Goal: Information Seeking & Learning: Learn about a topic

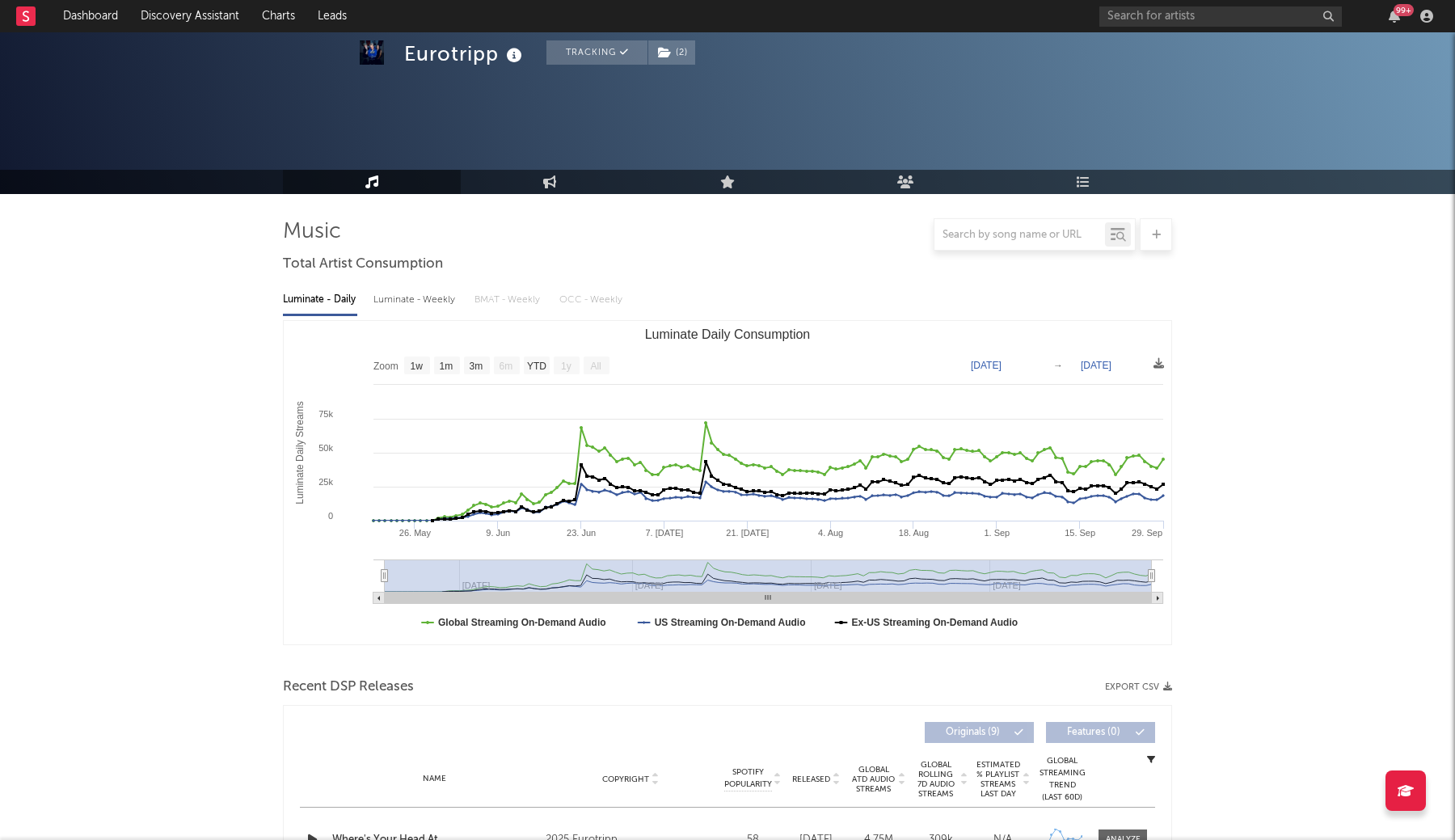
select select "1w"
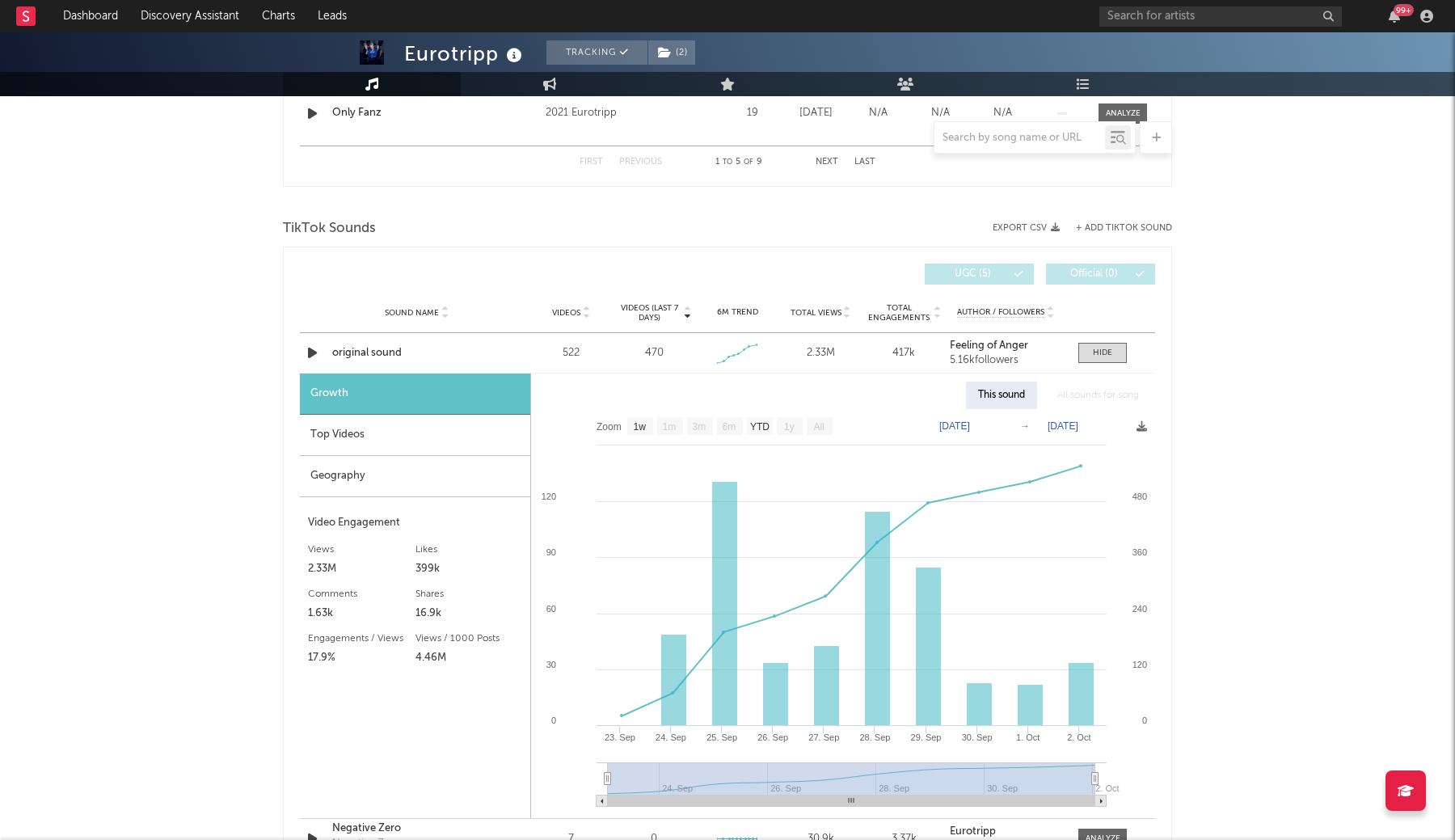
scroll to position [973, 0]
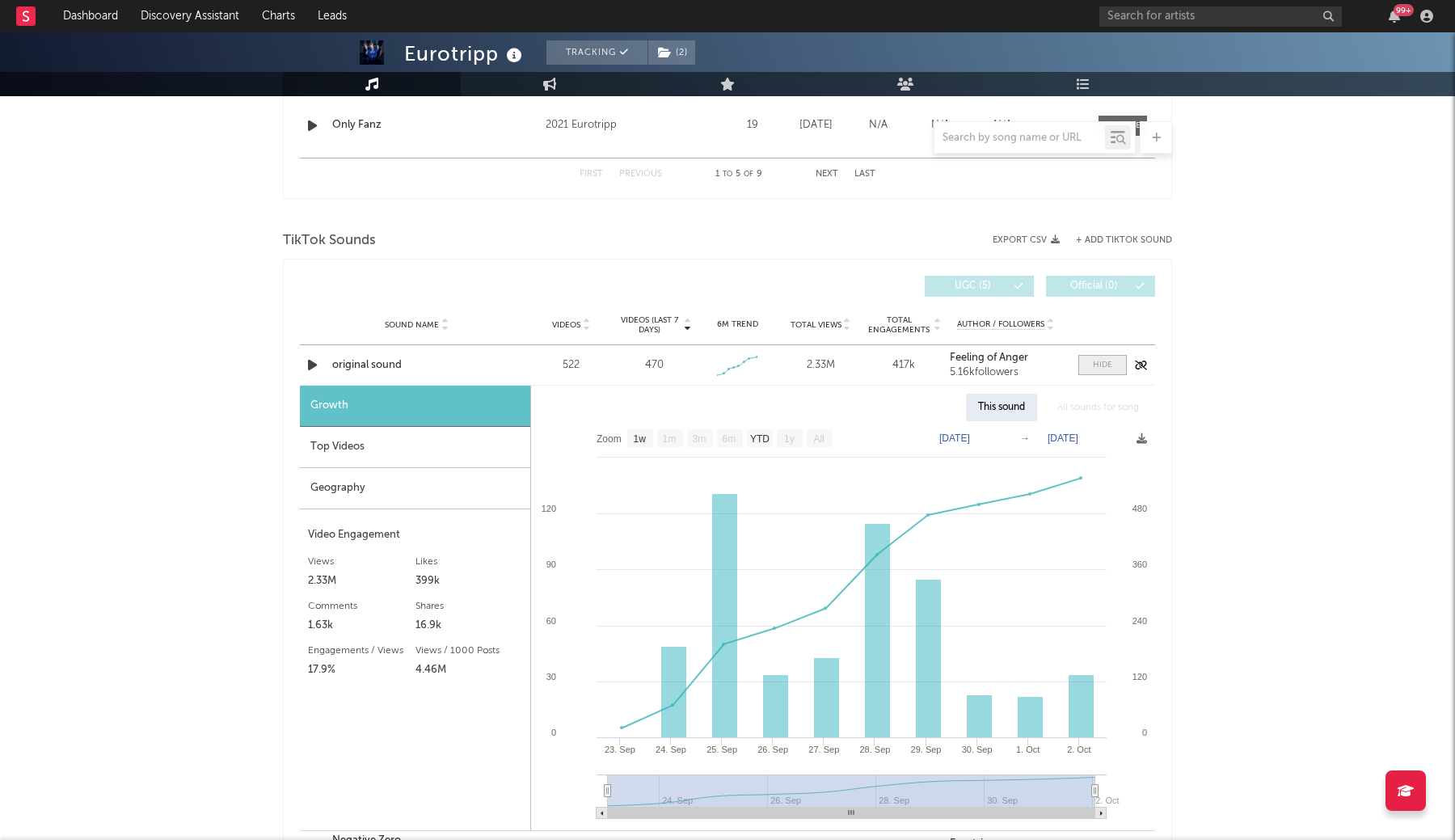
click at [1110, 362] on div at bounding box center [1102, 365] width 20 height 12
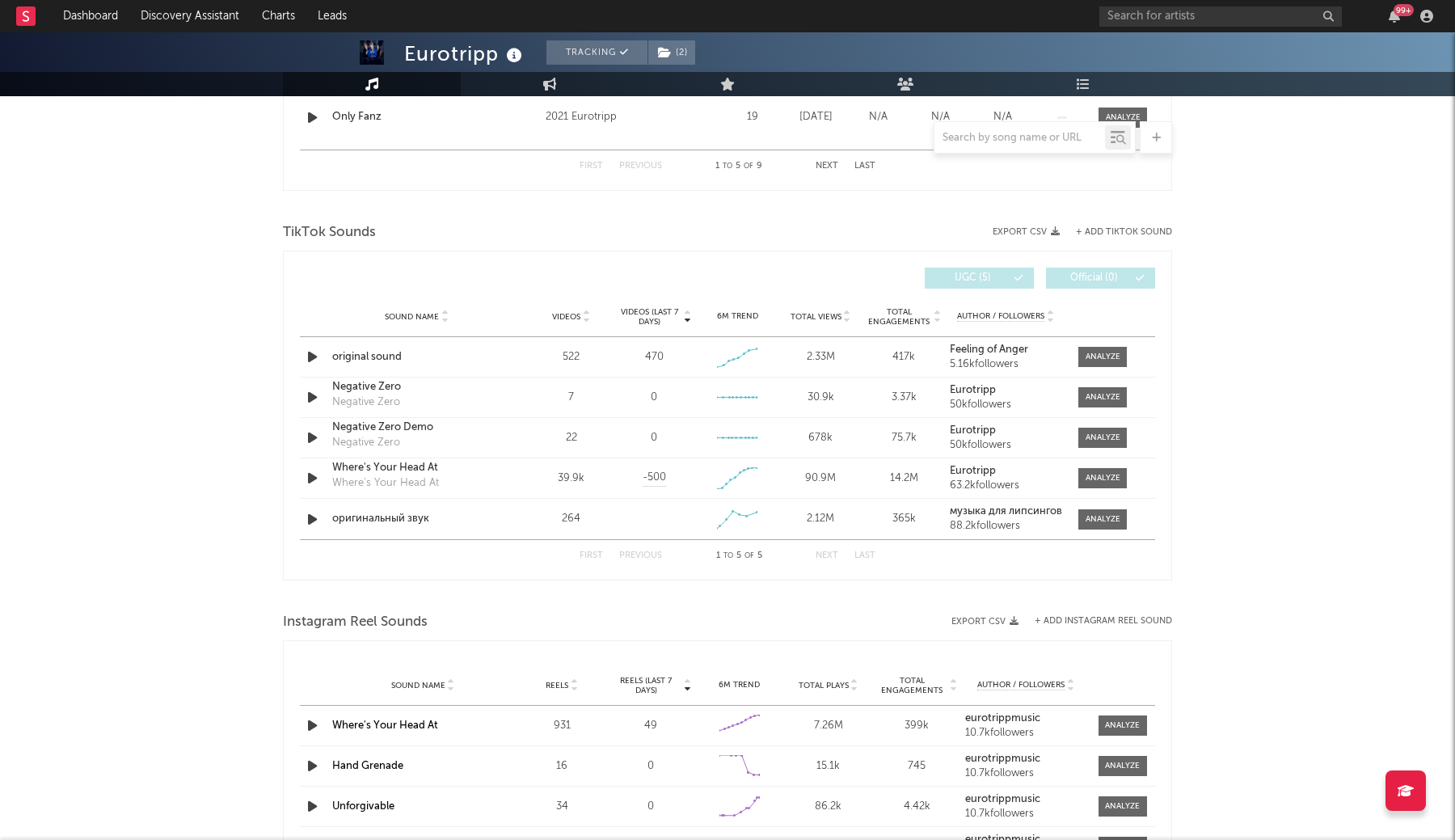
scroll to position [983, 0]
click at [1117, 493] on div "Sound Name Where's Your Head At Where's Your Head At Videos 39.9k Videos (last …" at bounding box center [727, 476] width 856 height 39
click at [1112, 481] on div at bounding box center [1102, 476] width 35 height 12
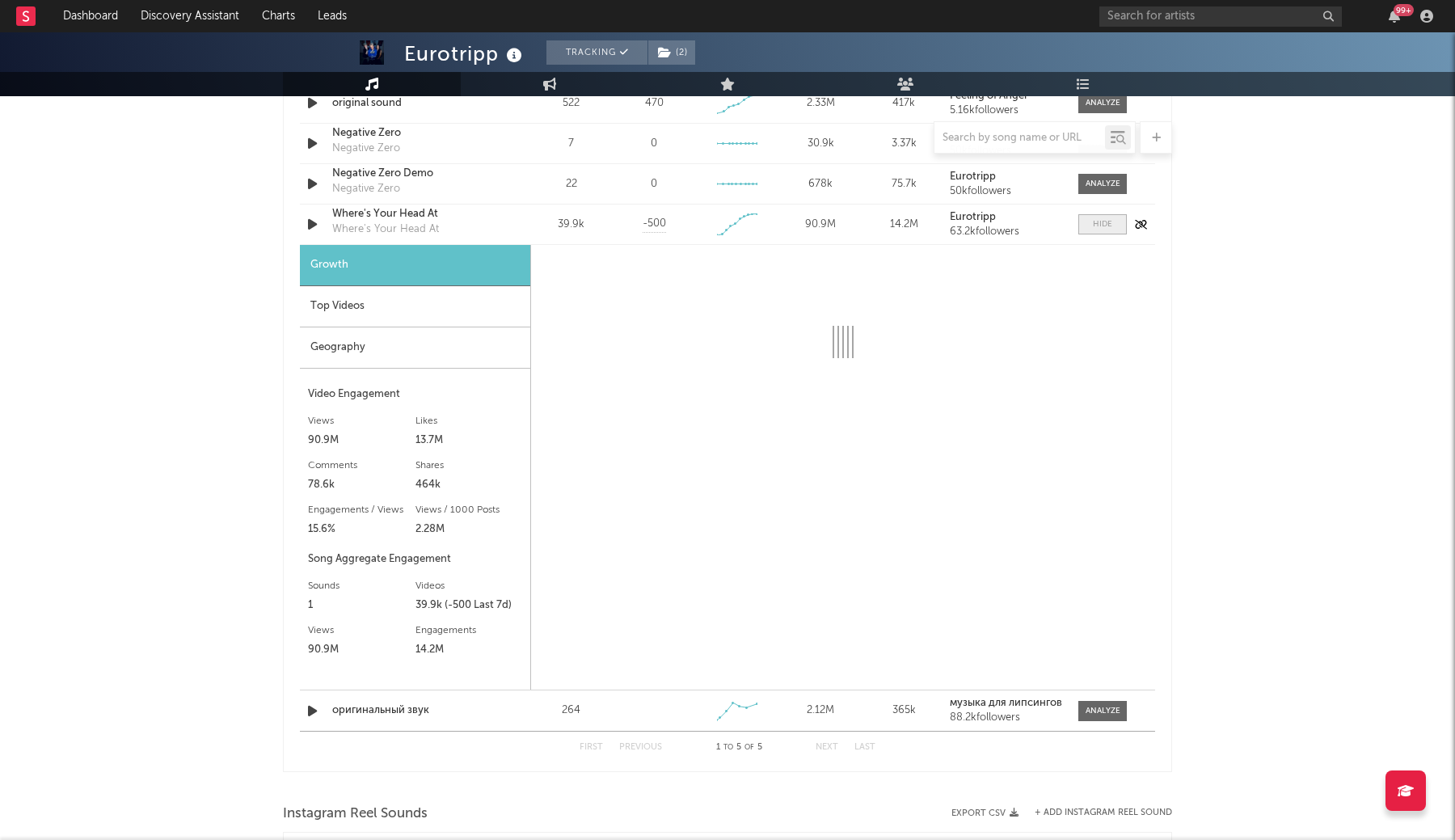
scroll to position [1242, 0]
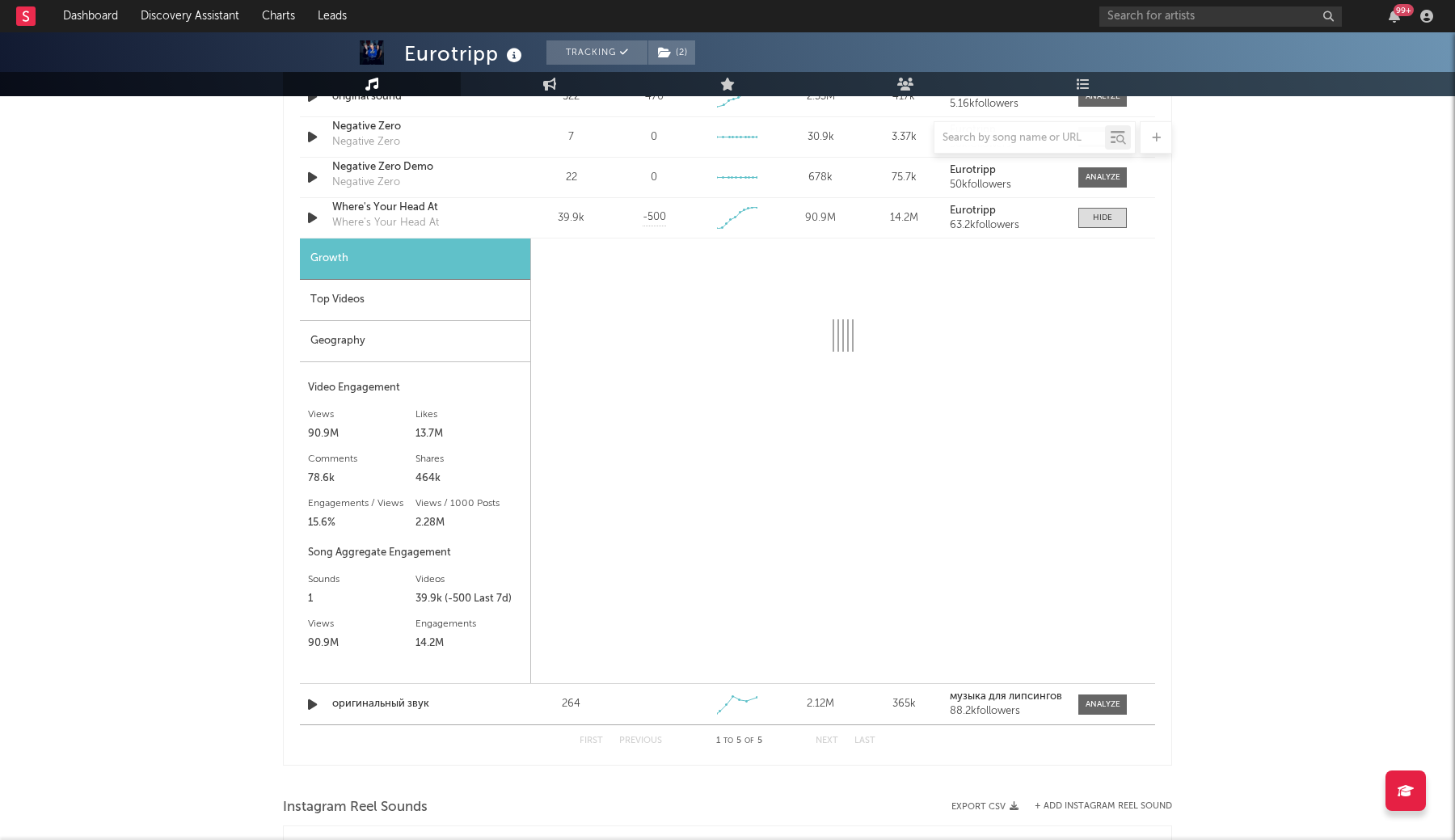
select select "1w"
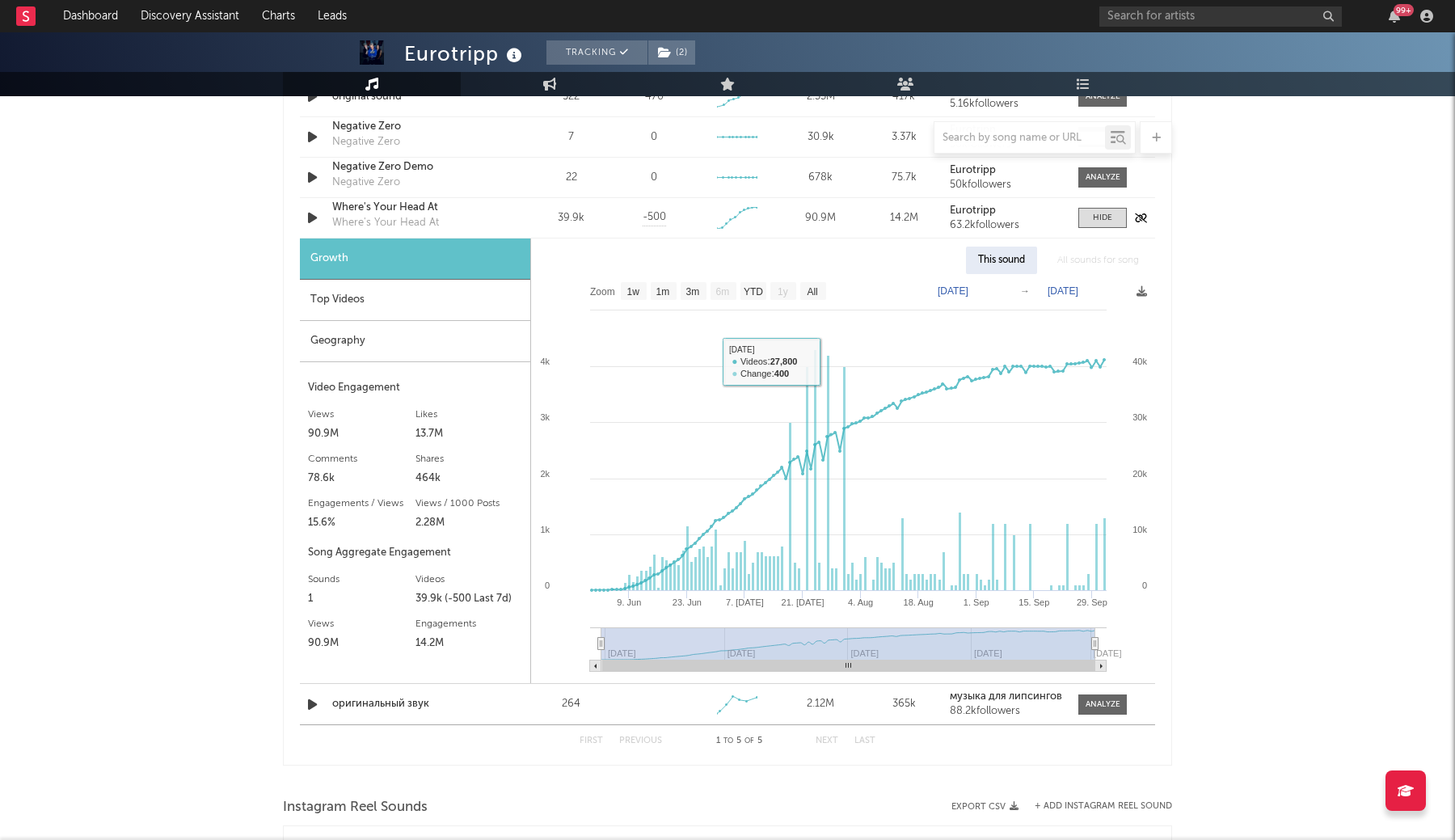
click at [395, 210] on div "Where's Your Head At" at bounding box center [416, 207] width 169 height 16
click at [88, 21] on link "Dashboard" at bounding box center [90, 16] width 77 height 33
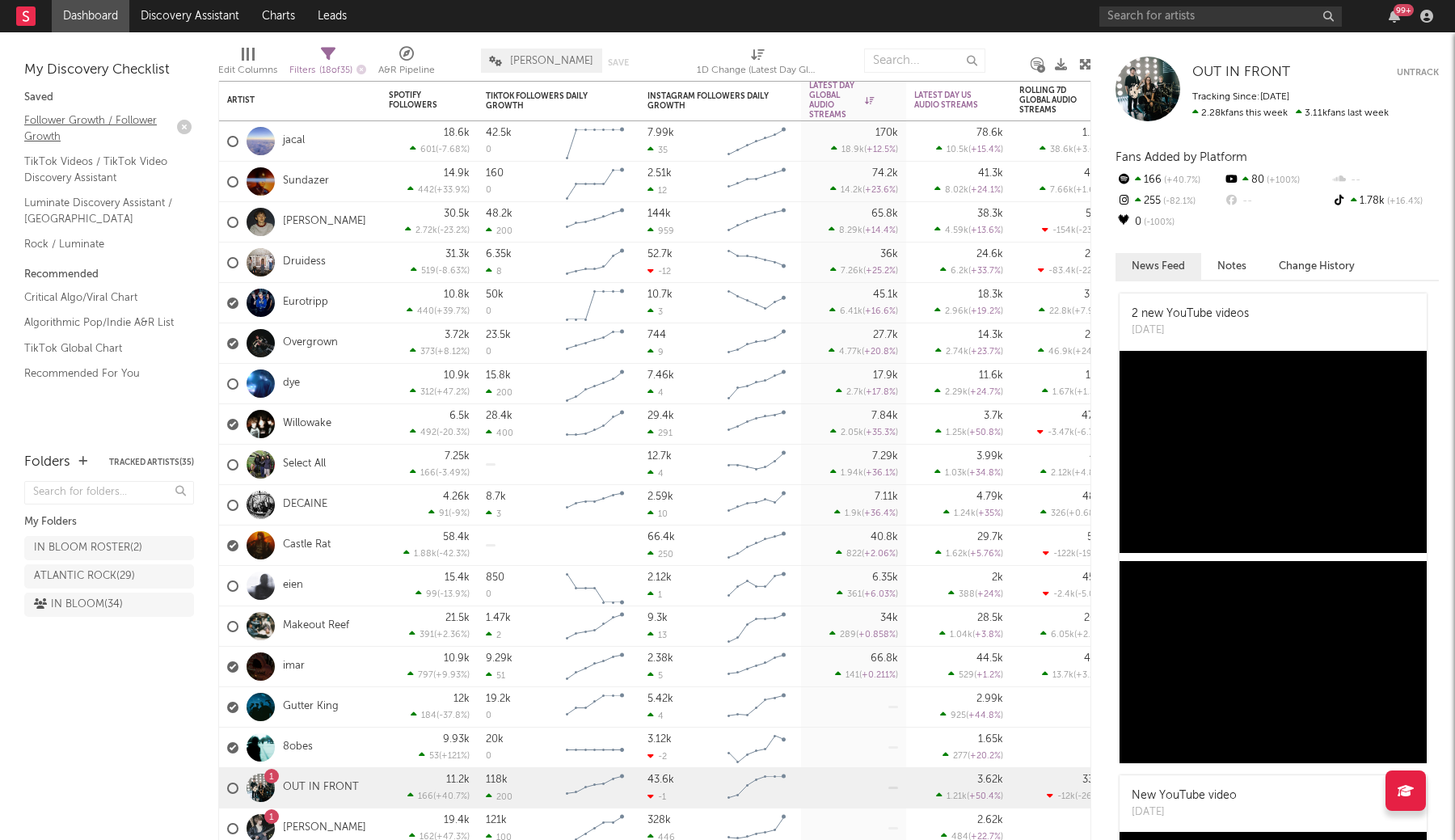
click at [90, 113] on link "Follower Growth / Follower Growth" at bounding box center [101, 129] width 154 height 34
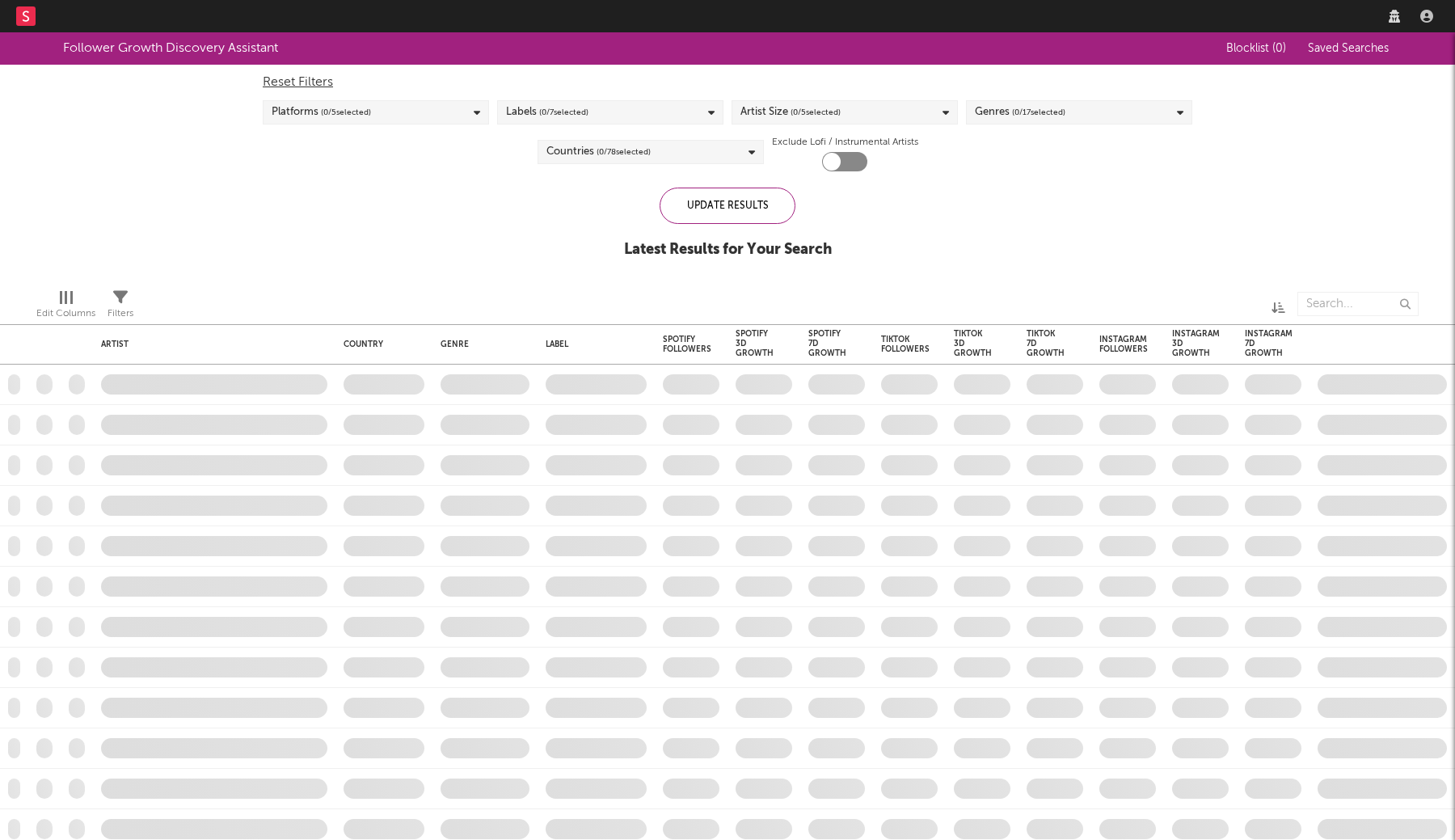
checkbox input "true"
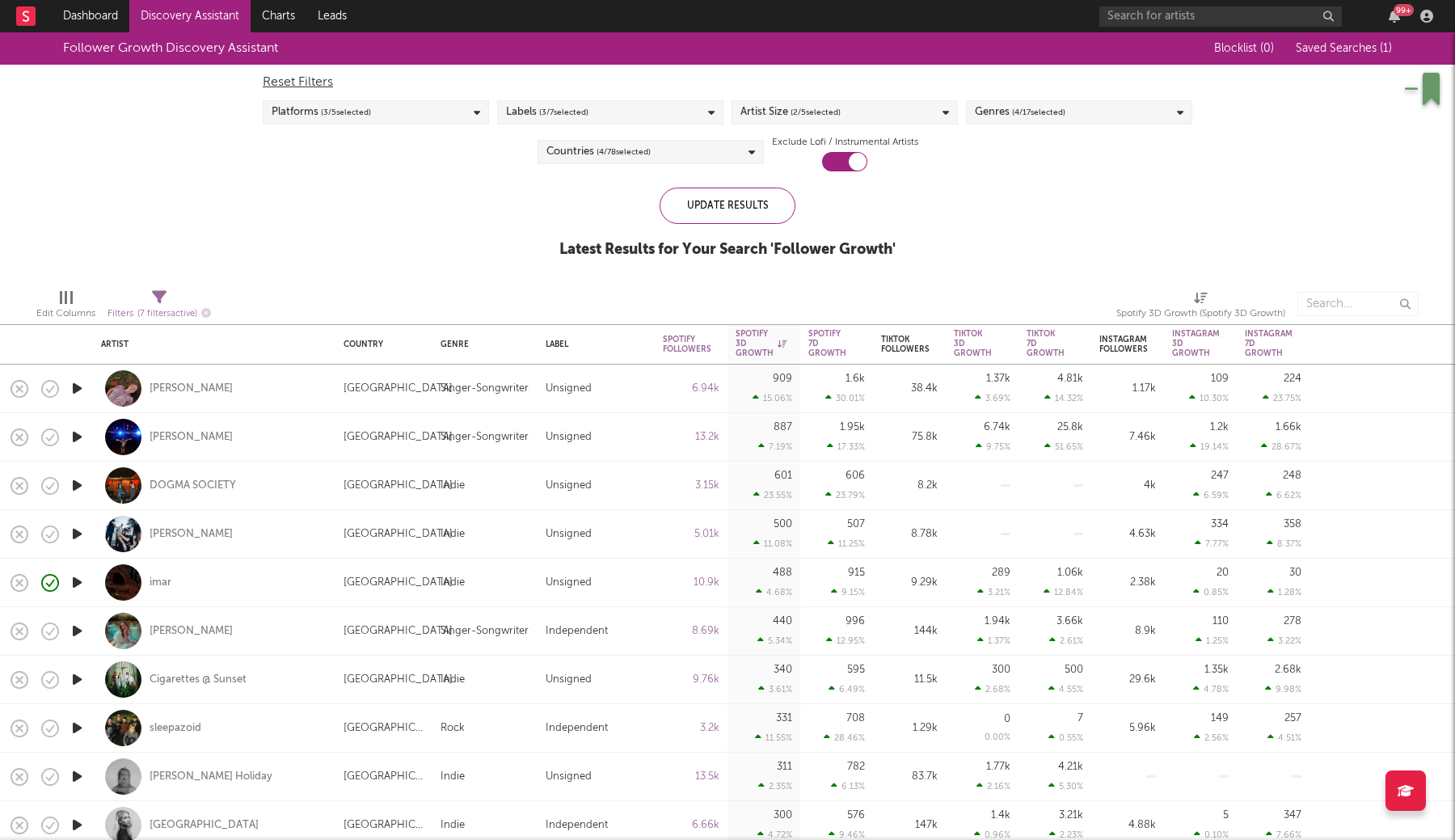
click at [76, 483] on icon "button" at bounding box center [77, 485] width 17 height 21
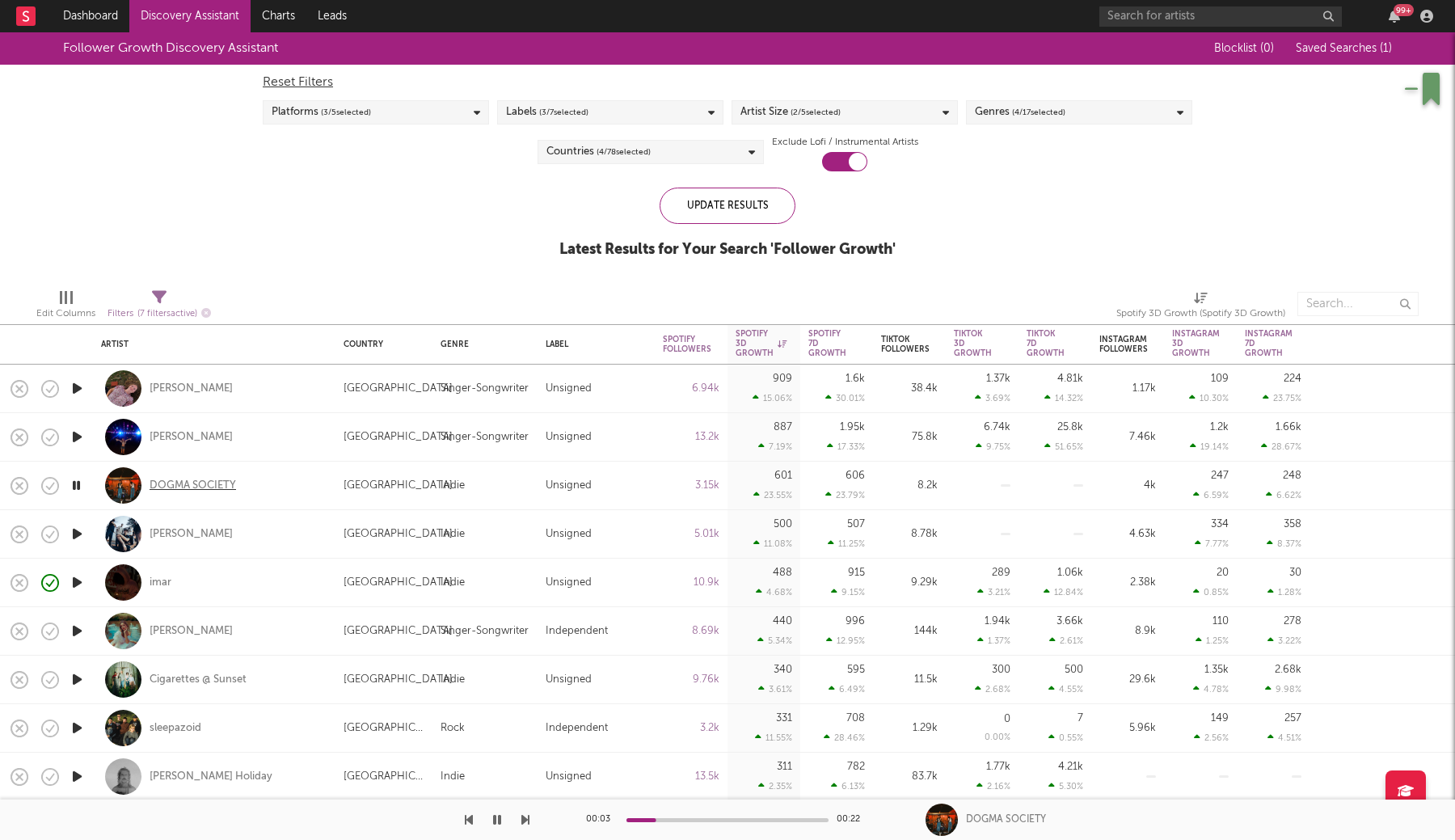
click at [194, 486] on div "DOGMA SOCIETY" at bounding box center [192, 486] width 87 height 15
click at [75, 536] on icon "button" at bounding box center [77, 534] width 17 height 21
click at [161, 531] on div "Alborn" at bounding box center [190, 535] width 83 height 15
click at [183, 486] on div "DOGMA SOCIETY" at bounding box center [192, 486] width 87 height 15
click at [76, 583] on icon "button" at bounding box center [77, 582] width 17 height 21
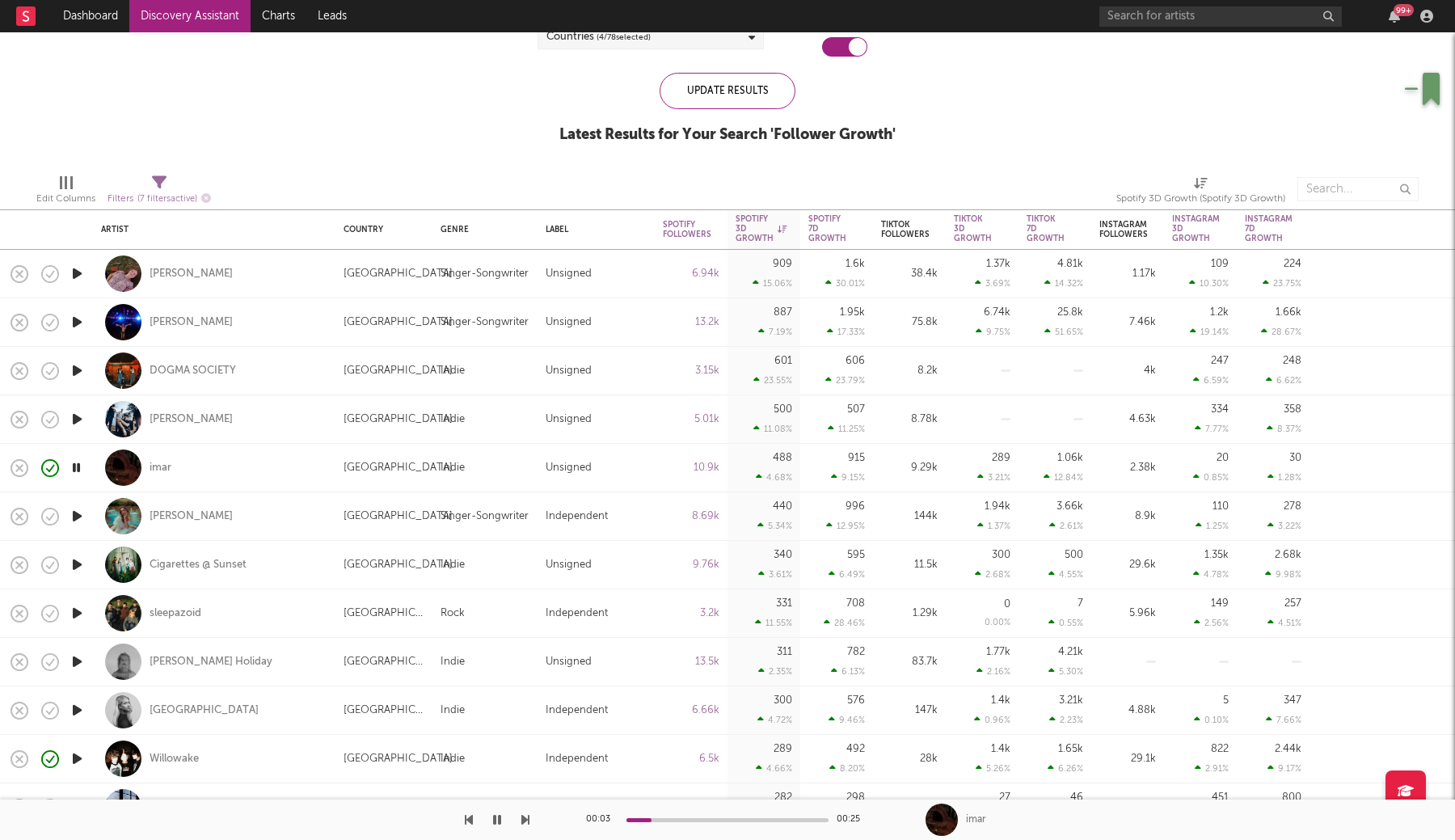
click at [75, 566] on icon "button" at bounding box center [77, 565] width 17 height 21
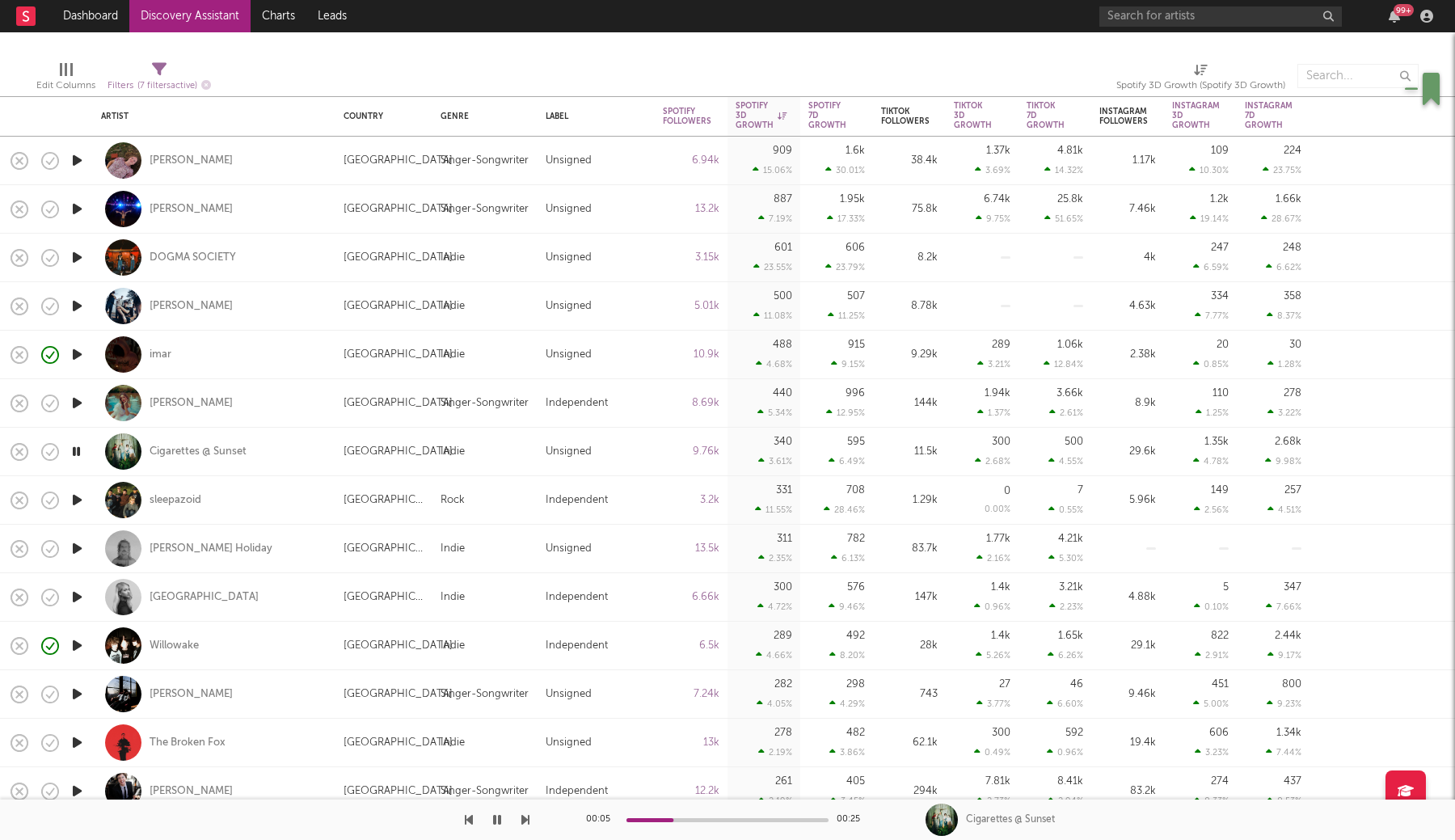
click at [77, 645] on icon "button" at bounding box center [77, 646] width 17 height 21
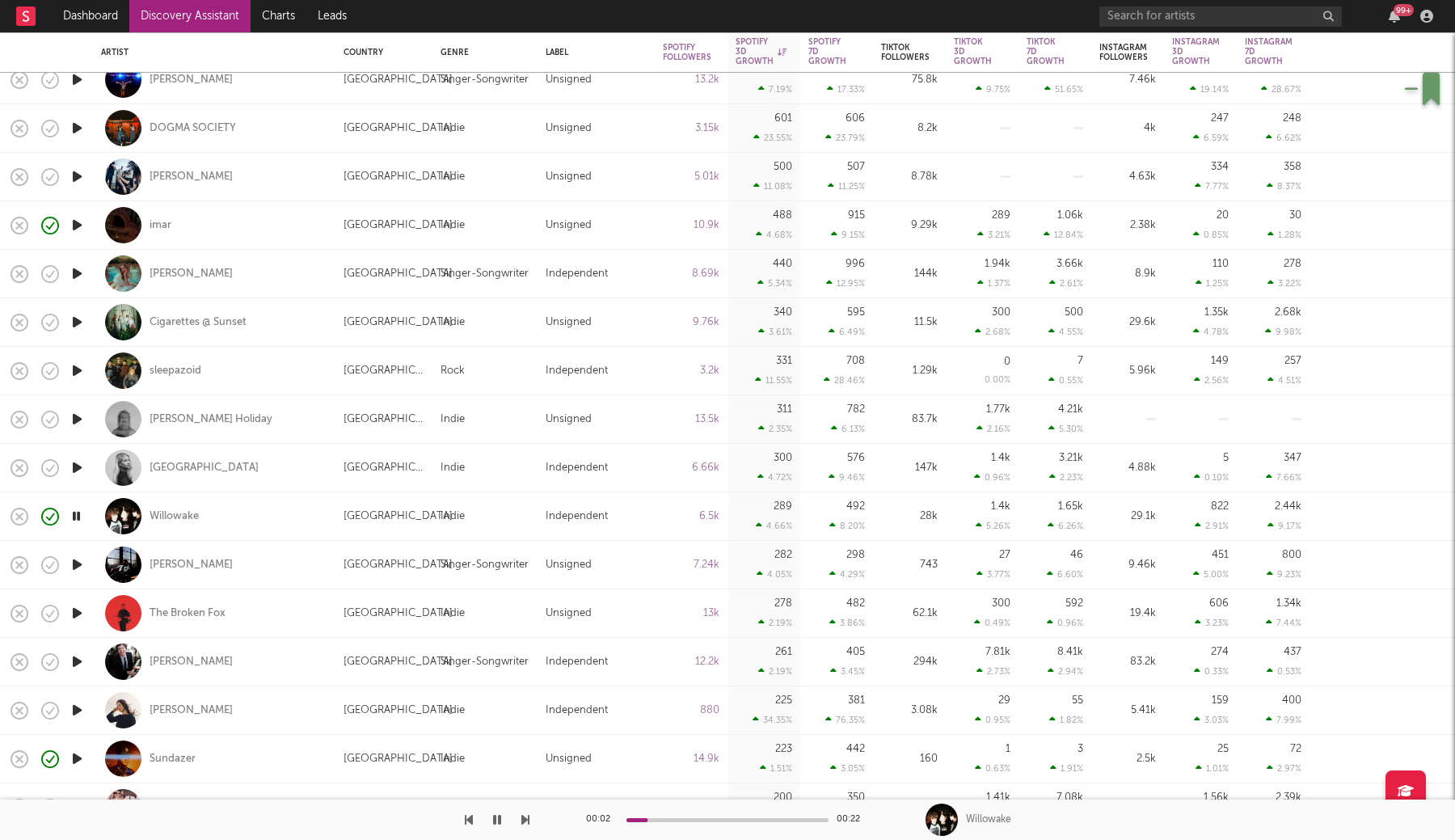
click at [77, 610] on icon "button" at bounding box center [77, 613] width 17 height 21
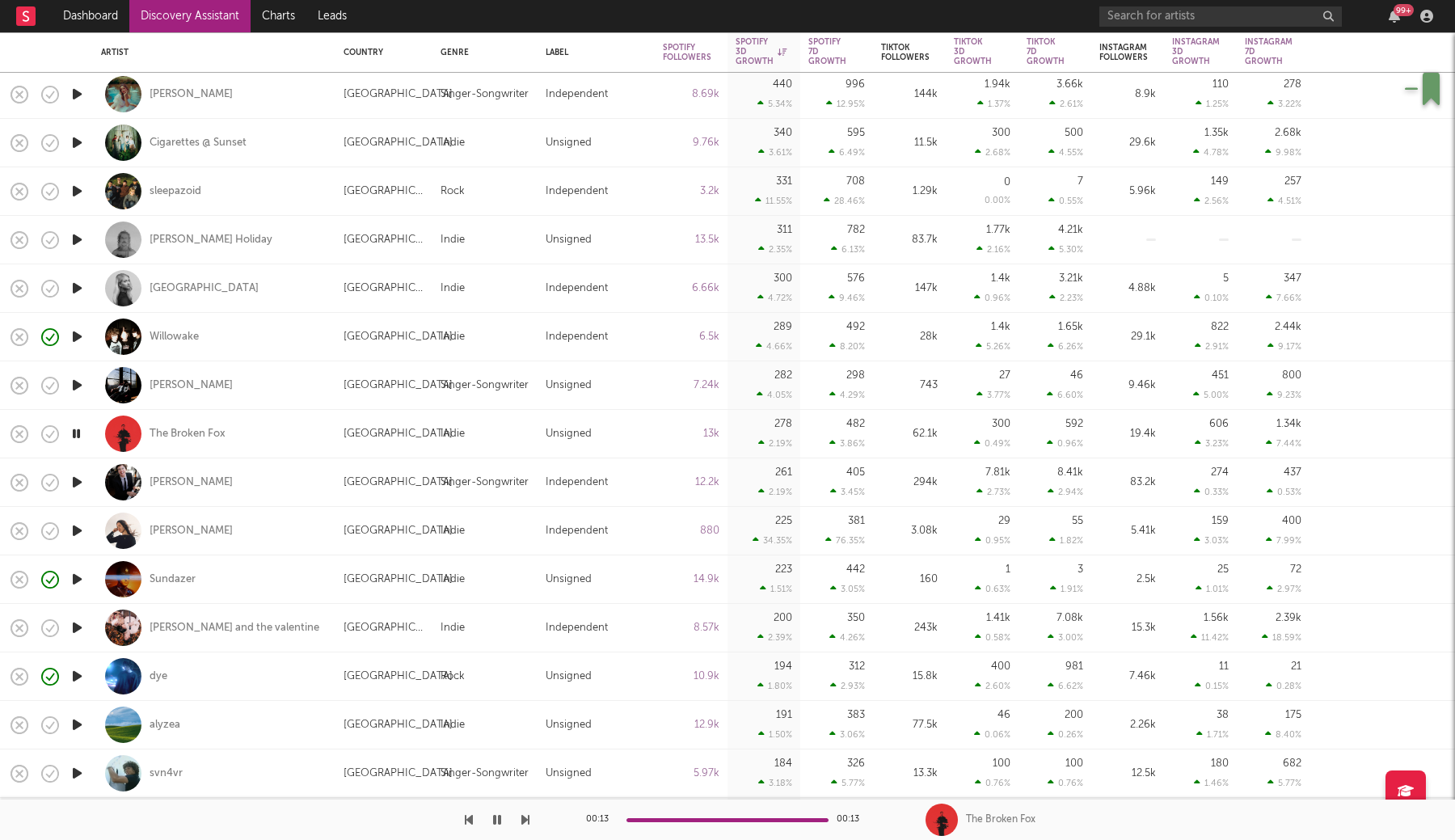
click at [75, 485] on icon "button" at bounding box center [77, 483] width 17 height 21
click at [77, 630] on icon "button" at bounding box center [77, 628] width 17 height 21
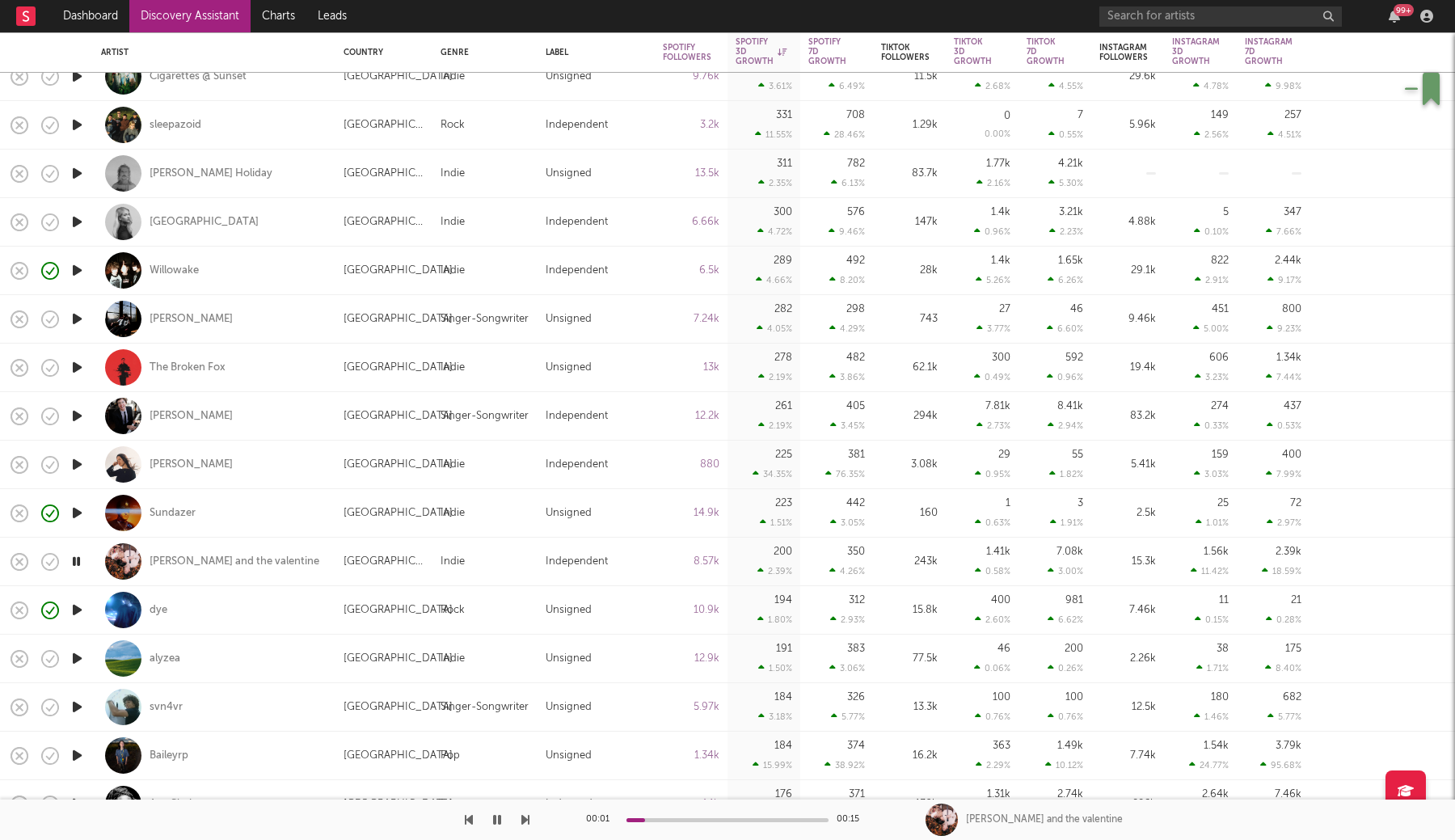
click at [80, 655] on icon "button" at bounding box center [77, 659] width 17 height 21
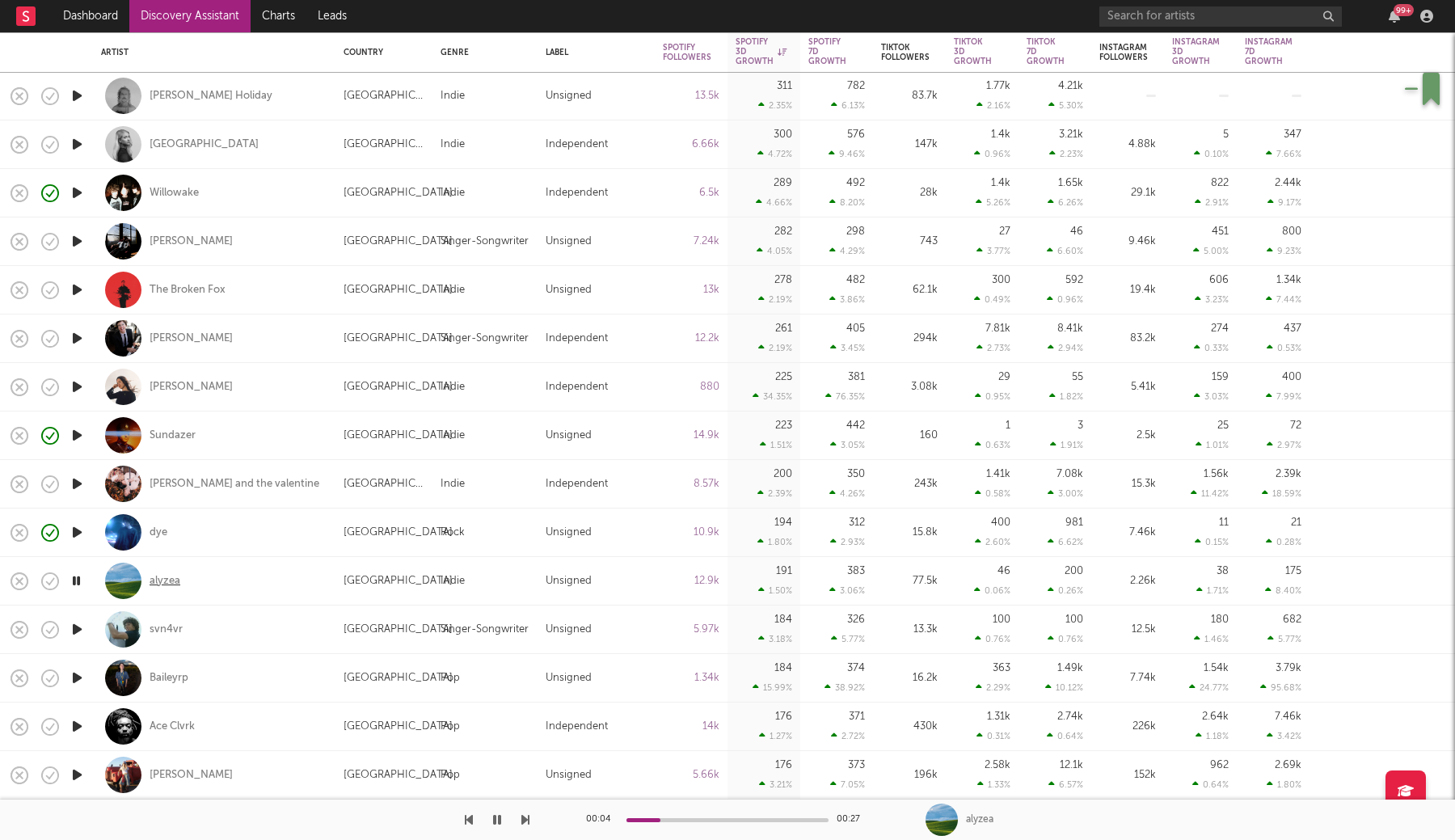
click at [161, 581] on div "alyzea" at bounding box center [164, 581] width 31 height 15
click at [80, 626] on icon "button" at bounding box center [77, 630] width 17 height 21
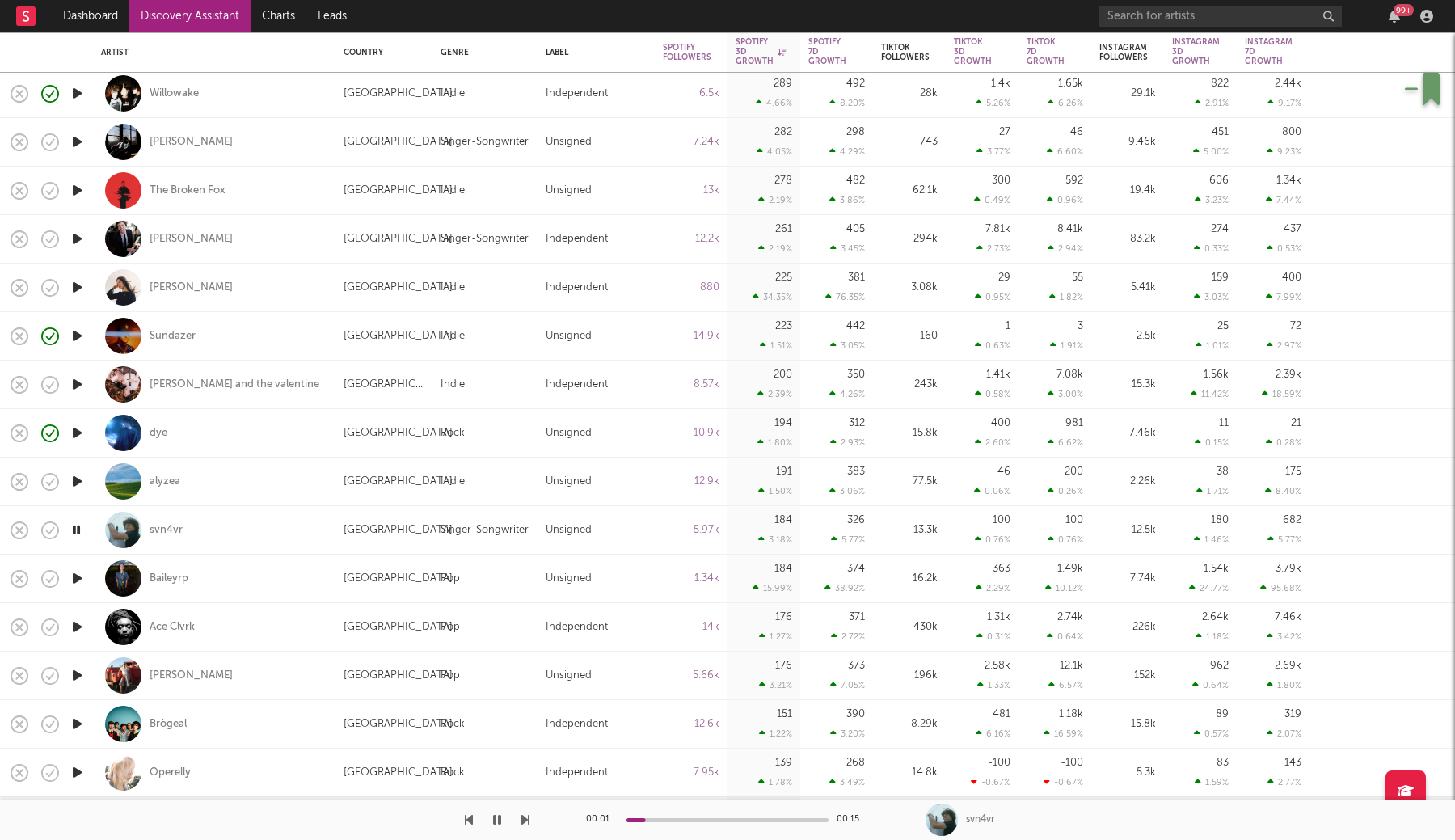
click at [164, 526] on div "svn4vr" at bounding box center [166, 530] width 34 height 15
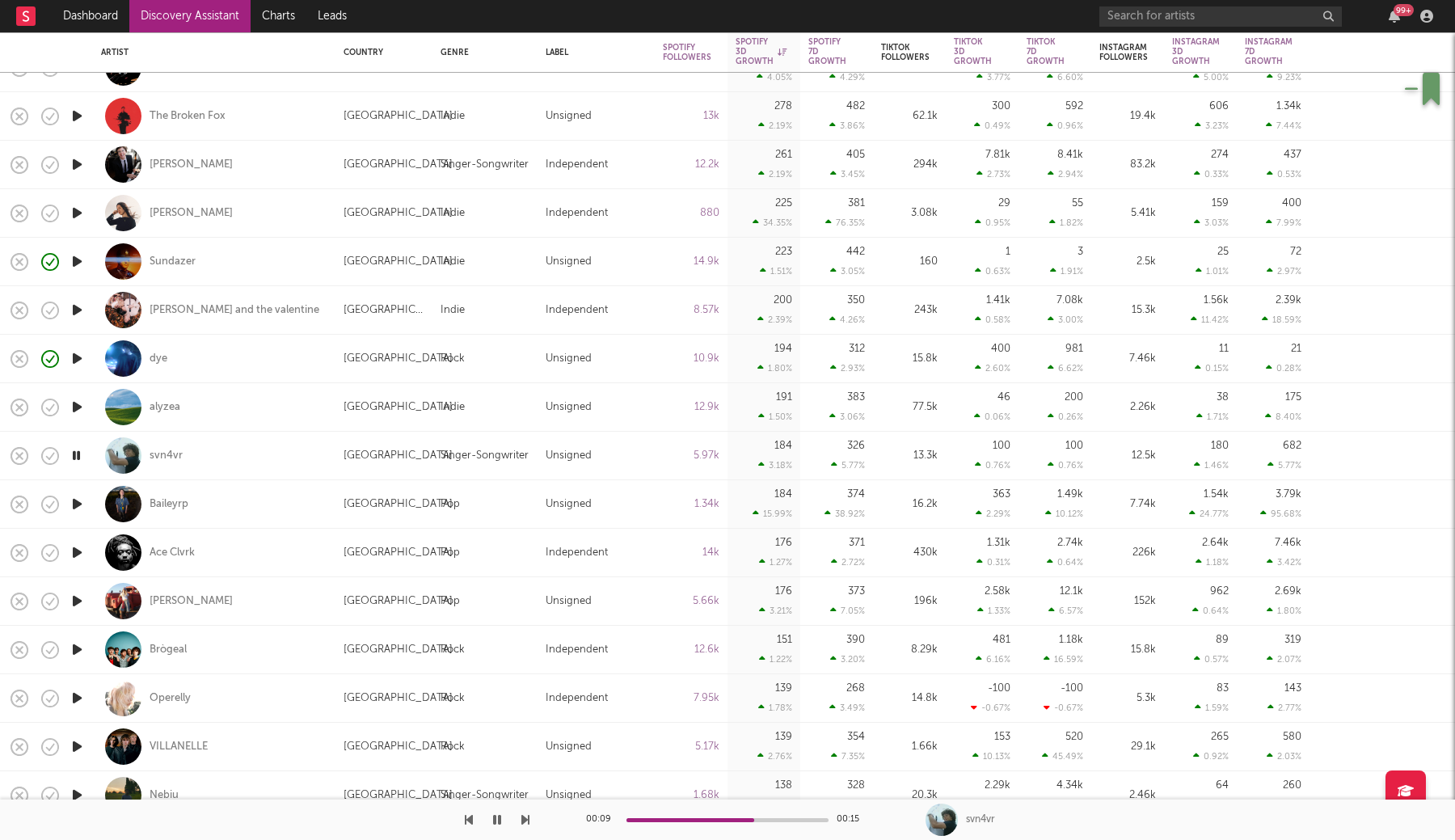
click at [77, 551] on icon "button" at bounding box center [77, 553] width 17 height 21
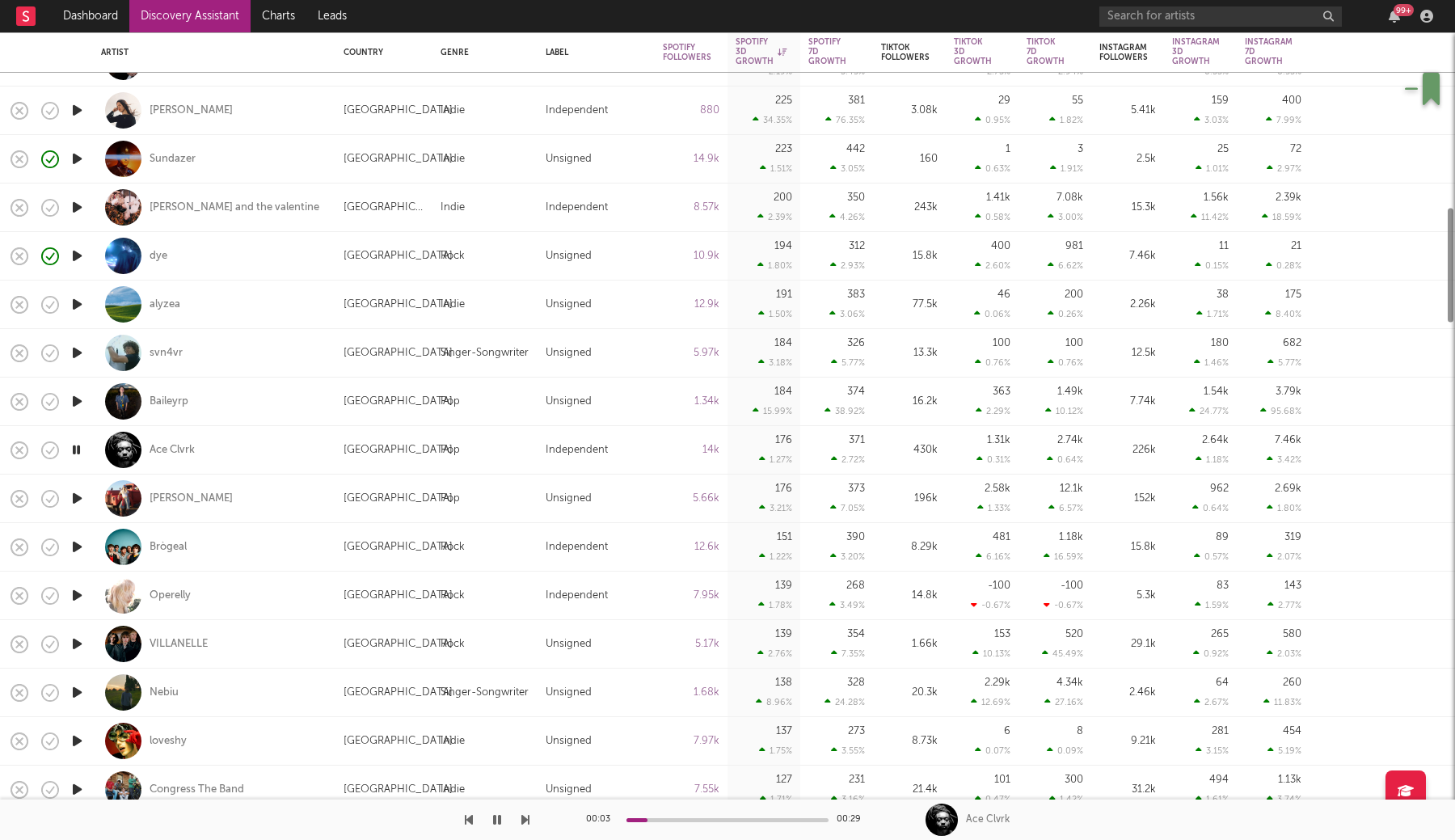
click at [77, 551] on icon "button" at bounding box center [77, 547] width 17 height 21
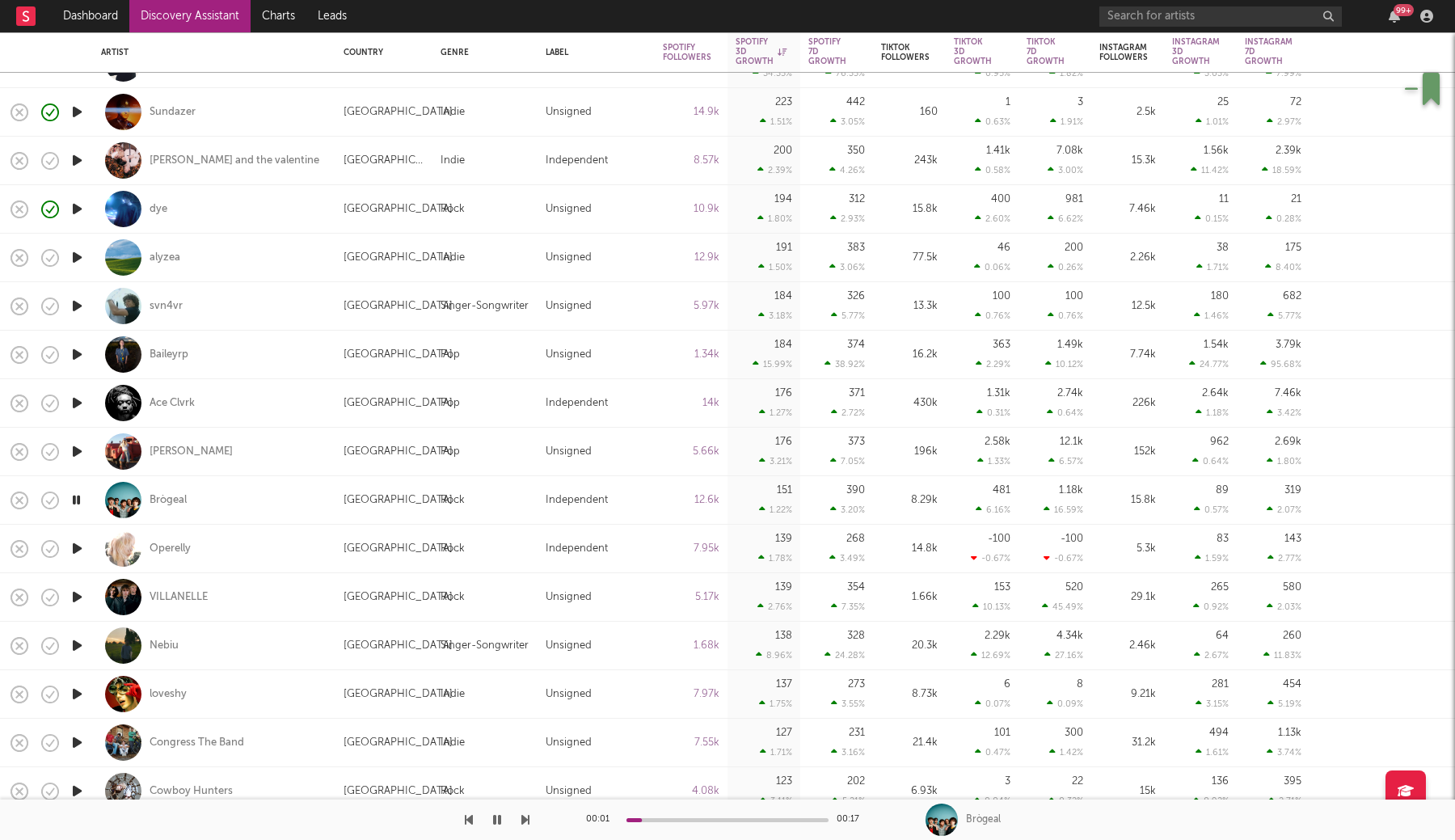
click at [77, 551] on icon "button" at bounding box center [77, 549] width 17 height 21
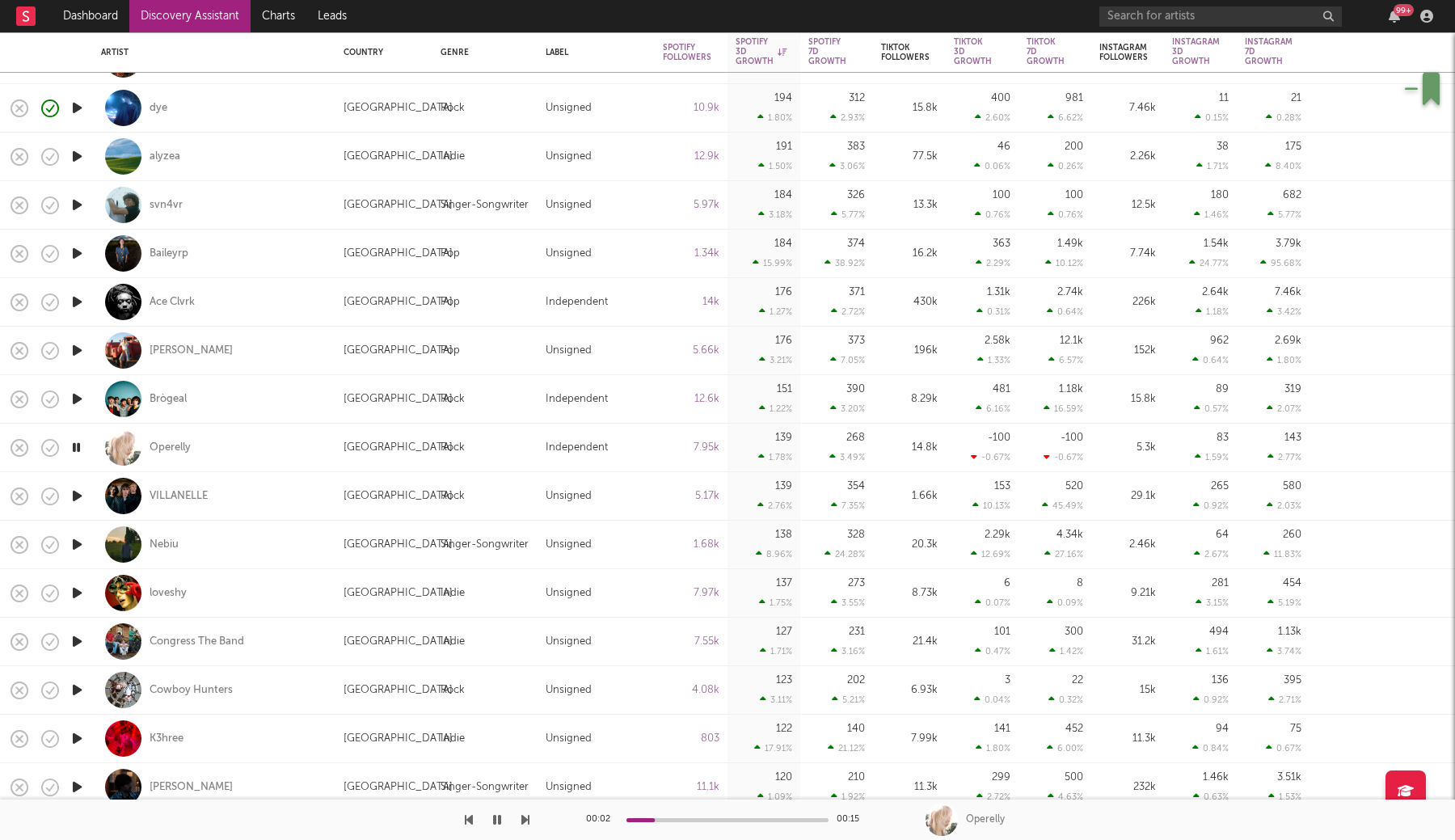
click at [77, 499] on icon "button" at bounding box center [77, 497] width 17 height 21
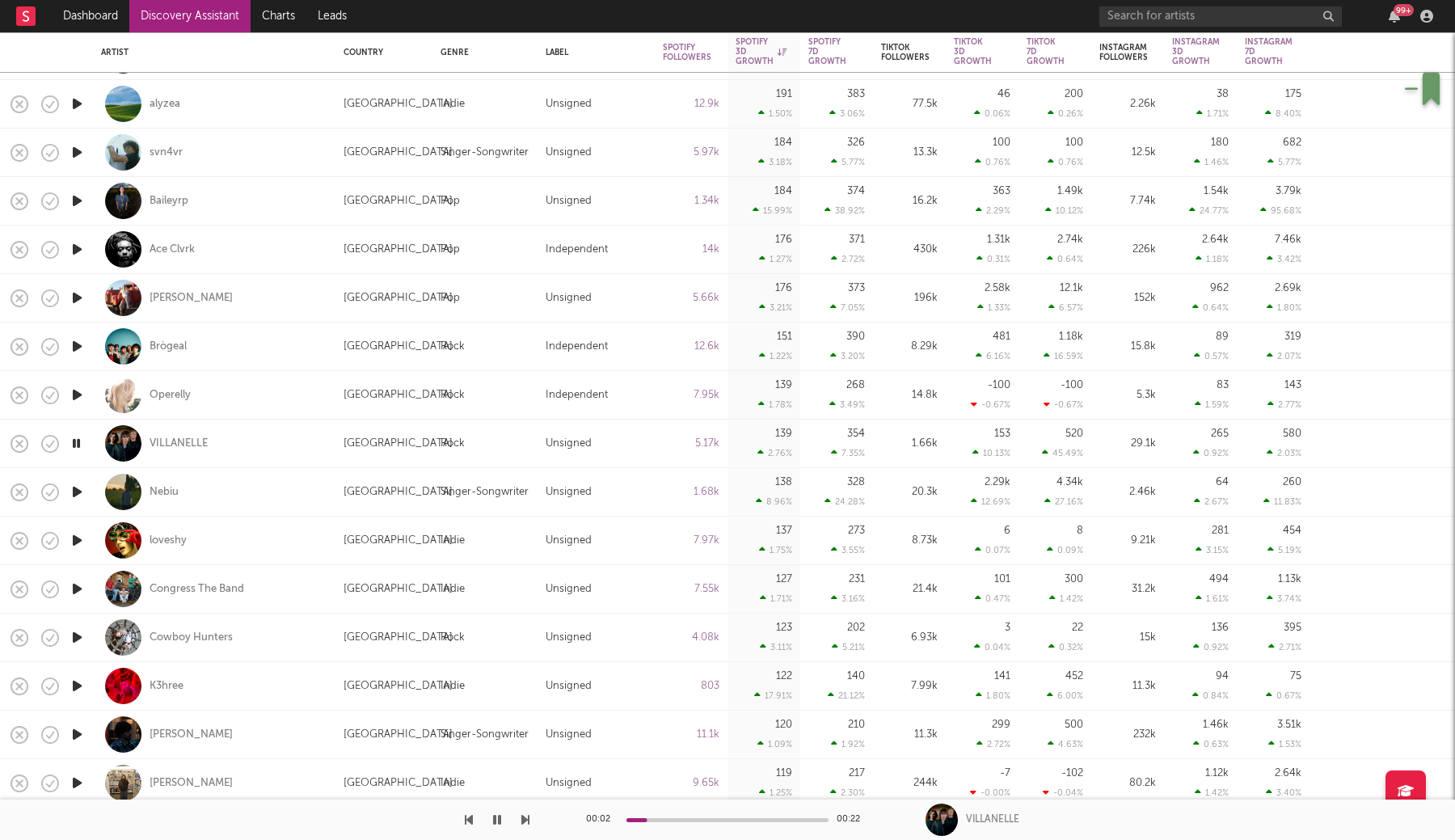
click at [77, 493] on icon "button" at bounding box center [77, 492] width 17 height 21
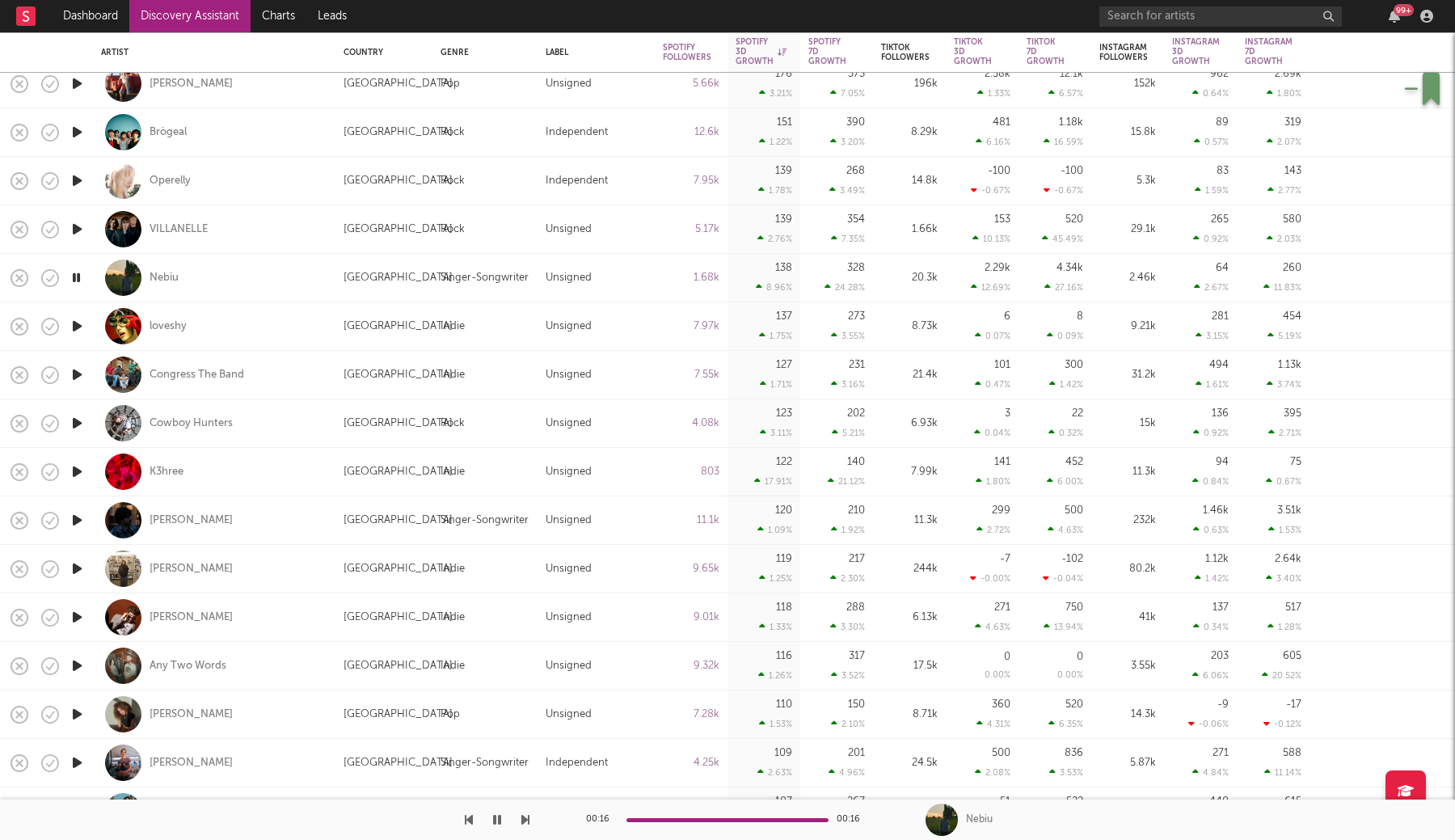
click at [76, 373] on icon "button" at bounding box center [77, 375] width 17 height 21
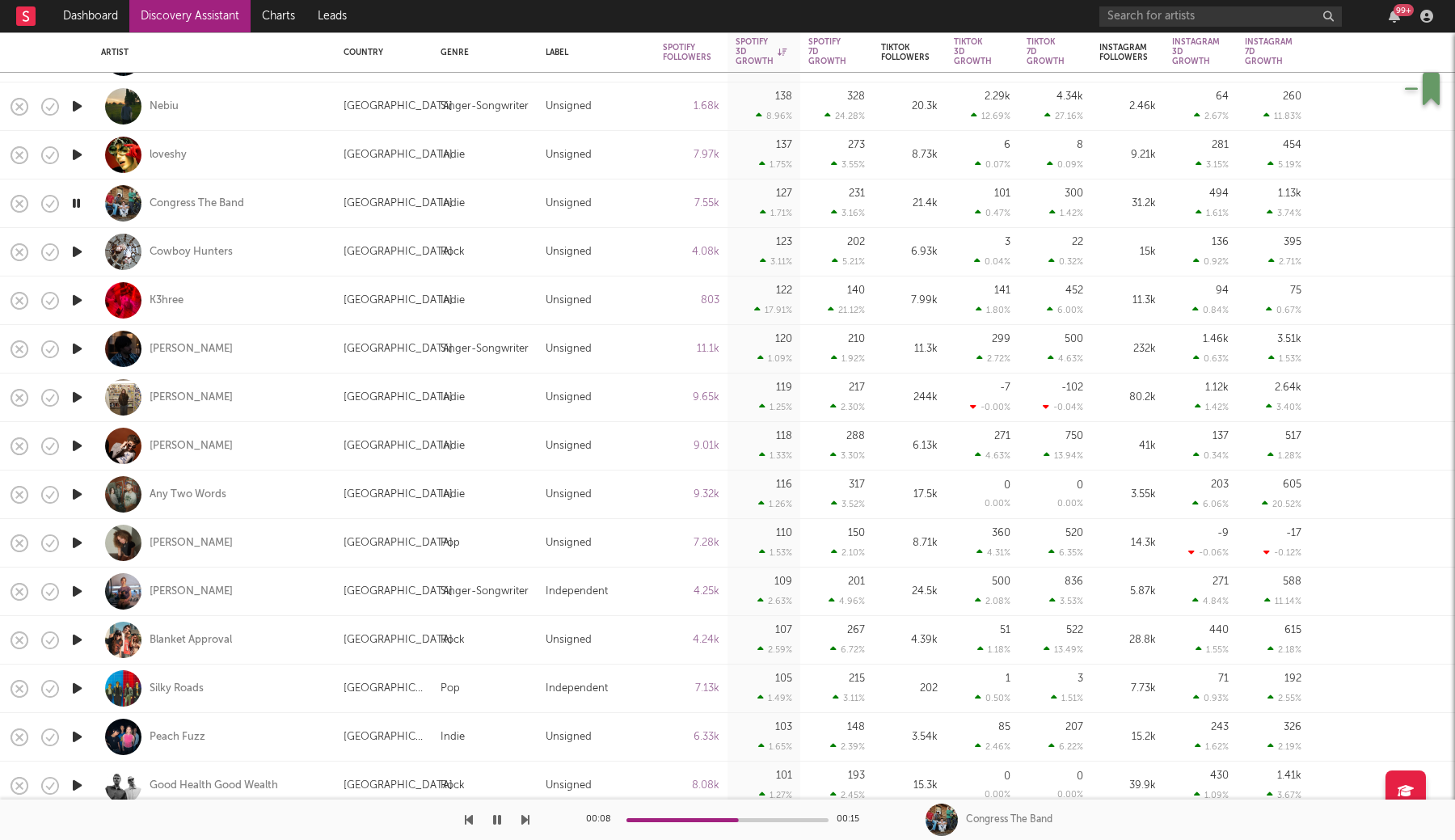
click at [77, 249] on icon "button" at bounding box center [77, 252] width 17 height 21
click at [77, 298] on icon "button" at bounding box center [77, 301] width 17 height 21
click at [75, 351] on icon "button" at bounding box center [77, 349] width 17 height 21
click at [78, 397] on icon "button" at bounding box center [77, 398] width 17 height 21
click at [81, 448] on icon "button" at bounding box center [77, 446] width 17 height 21
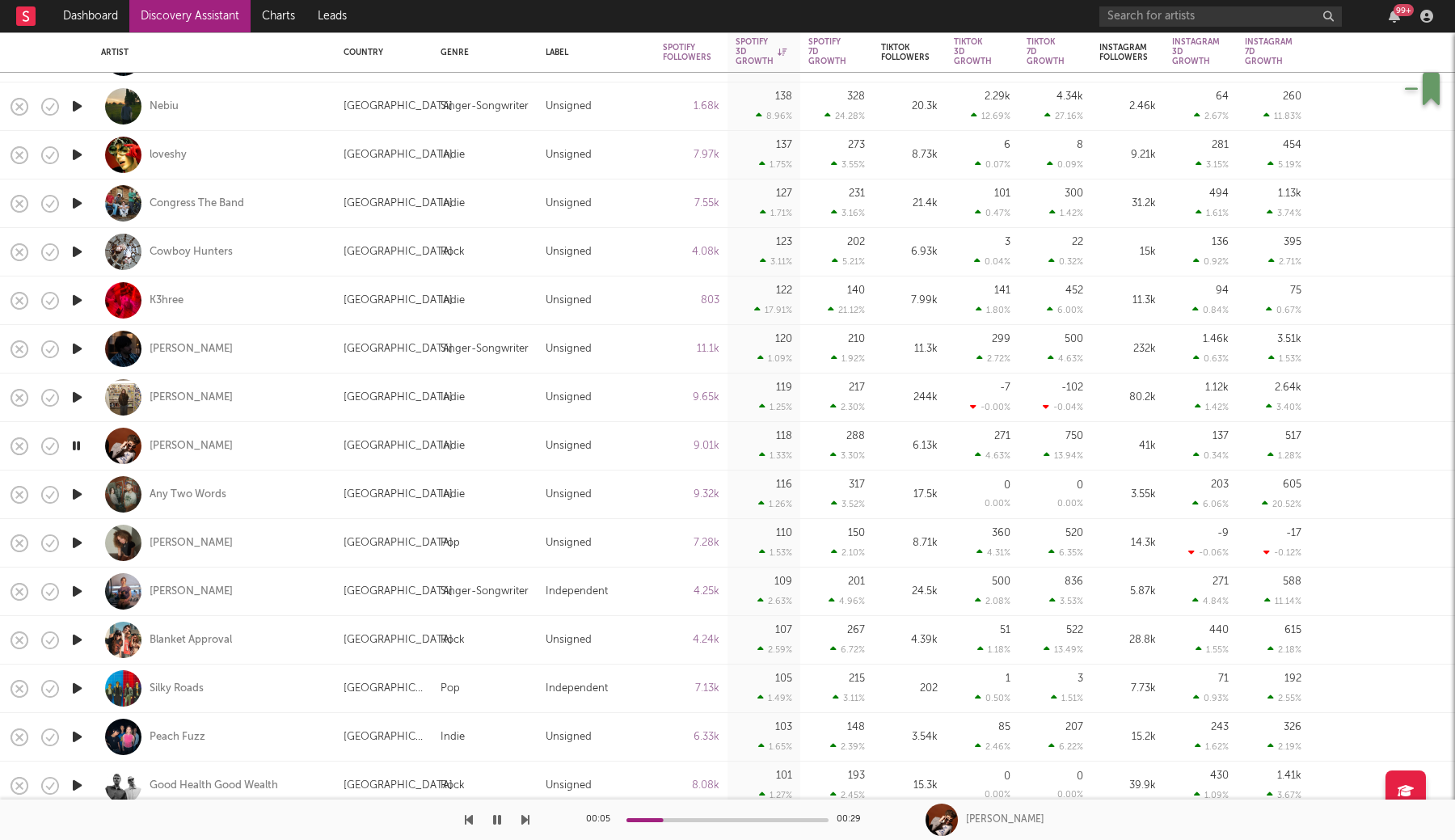
click at [79, 498] on icon "button" at bounding box center [77, 495] width 17 height 21
click at [77, 541] on icon "button" at bounding box center [77, 543] width 17 height 21
click at [74, 590] on icon "button" at bounding box center [77, 592] width 17 height 21
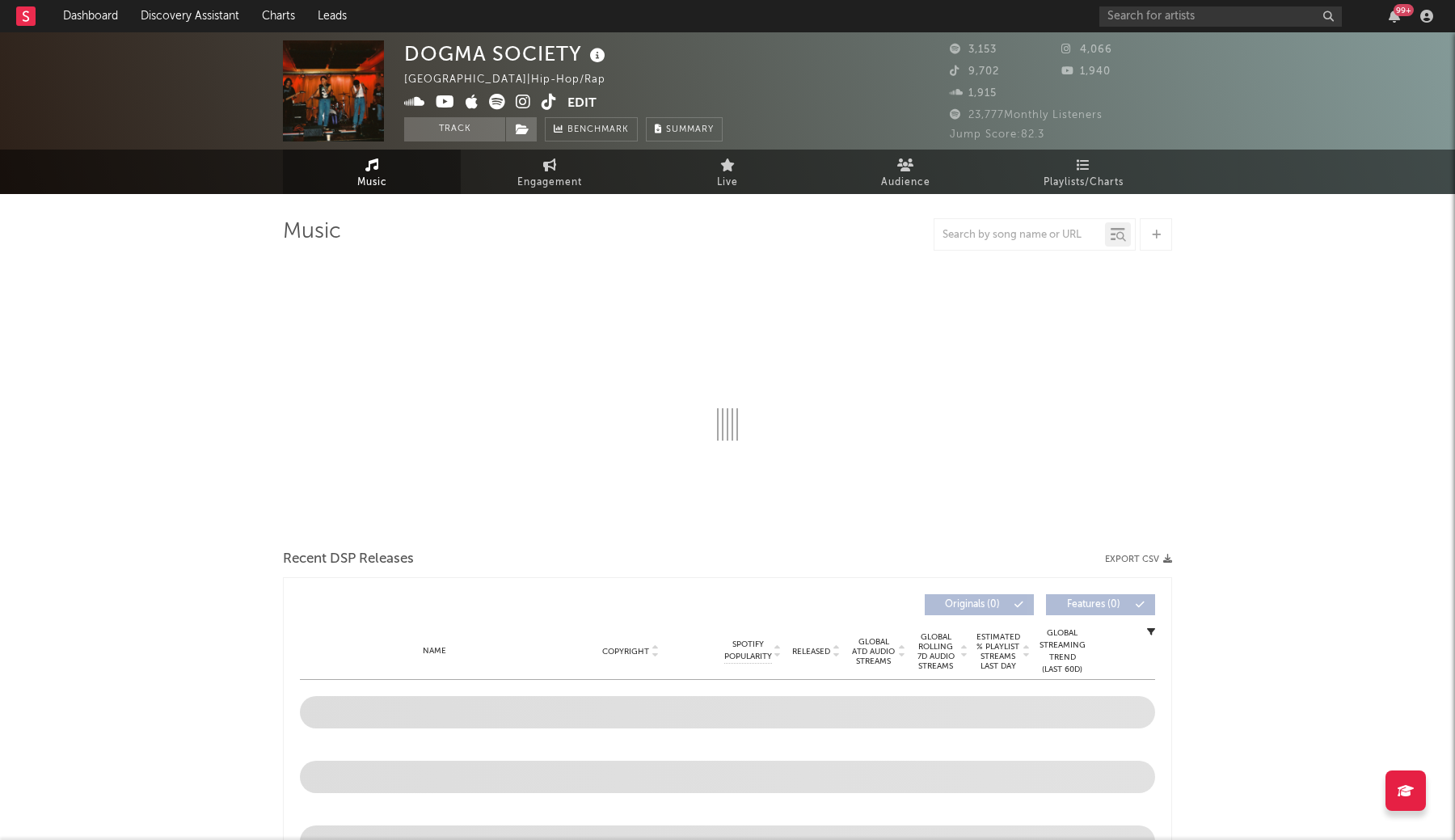
select select "6m"
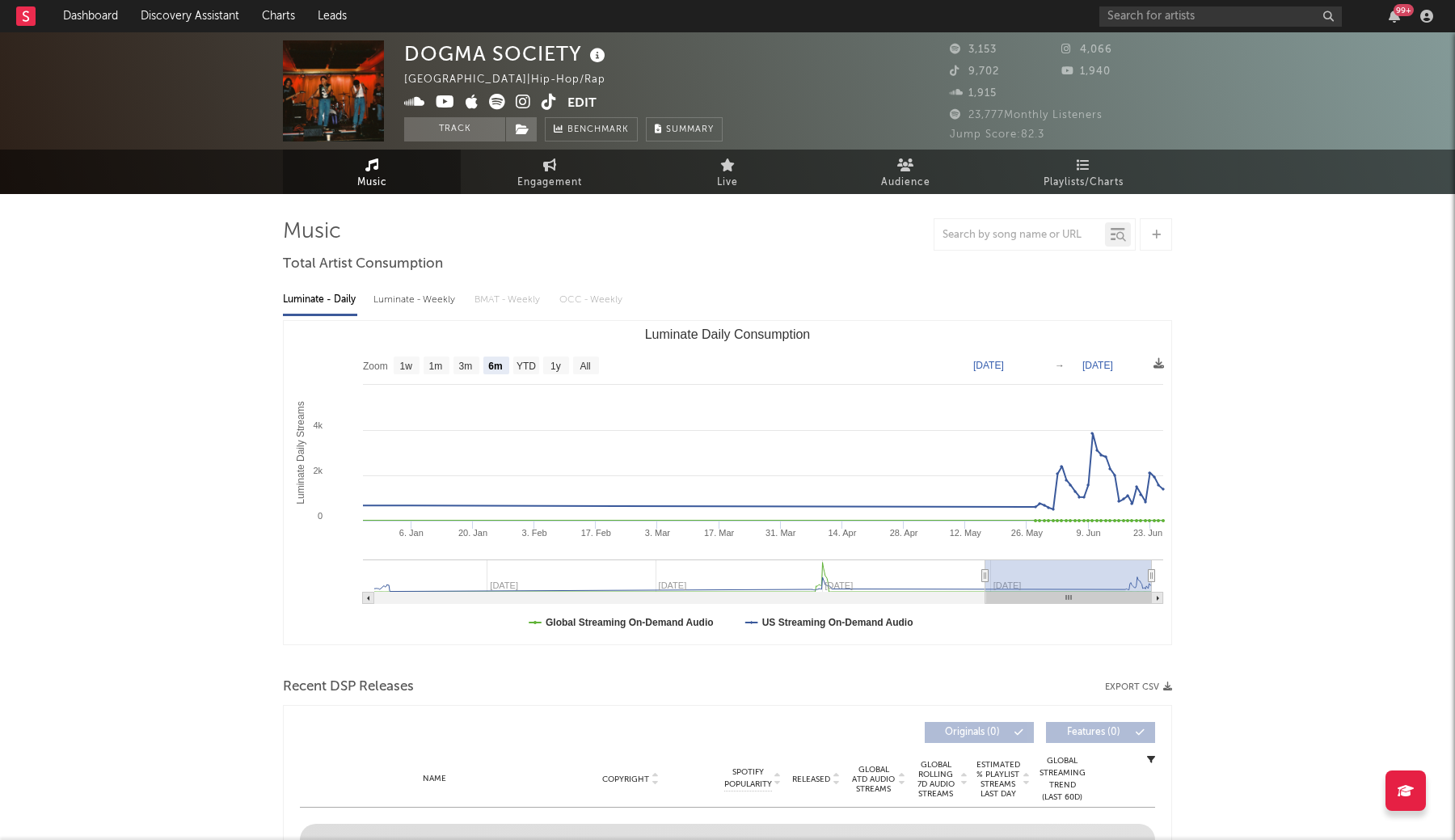
click at [521, 99] on icon at bounding box center [524, 101] width 15 height 16
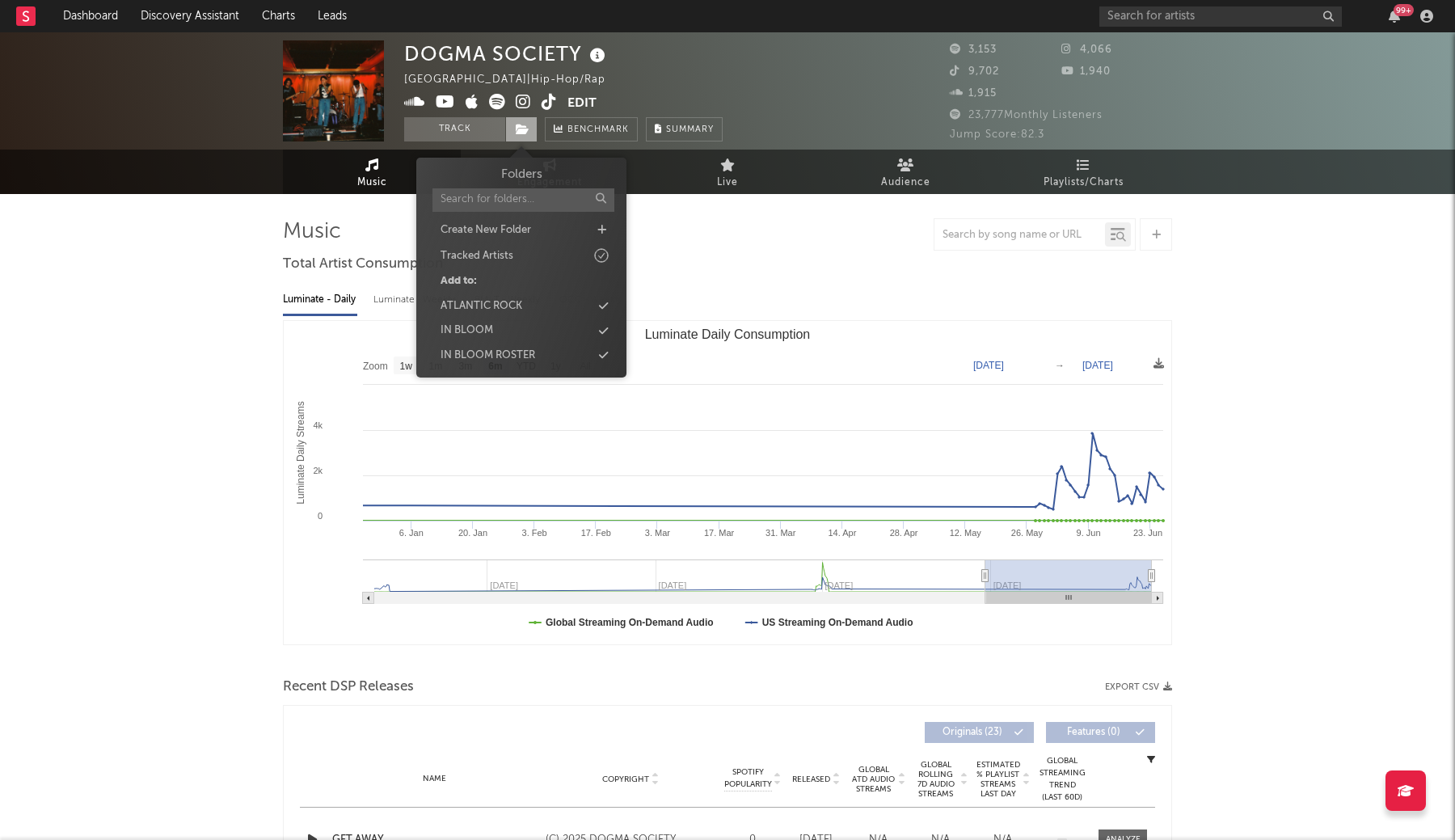
click at [523, 132] on icon at bounding box center [523, 130] width 14 height 11
click at [511, 328] on div "IN BLOOM" at bounding box center [521, 330] width 186 height 21
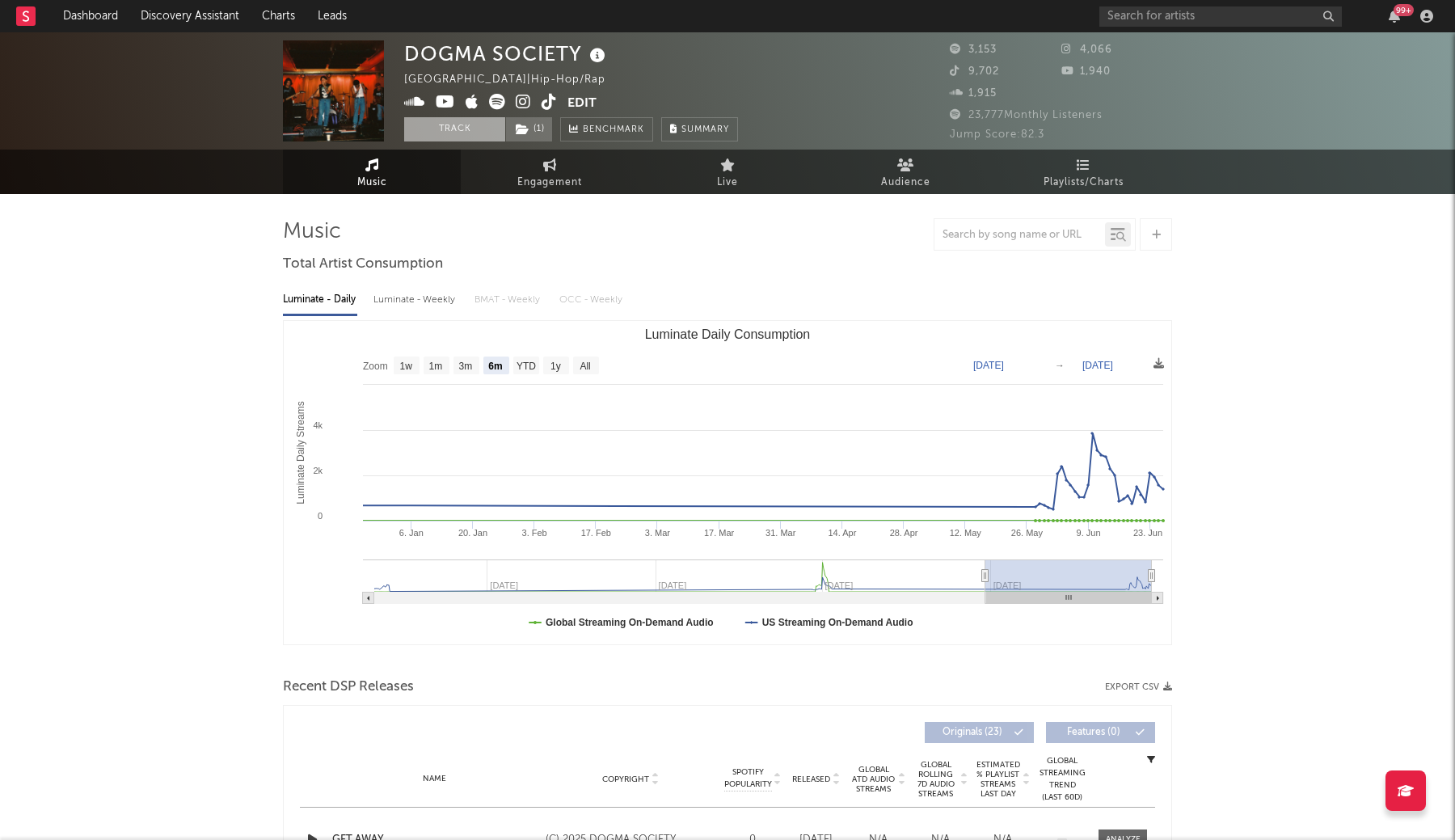
click at [463, 133] on button "Track" at bounding box center [455, 130] width 101 height 24
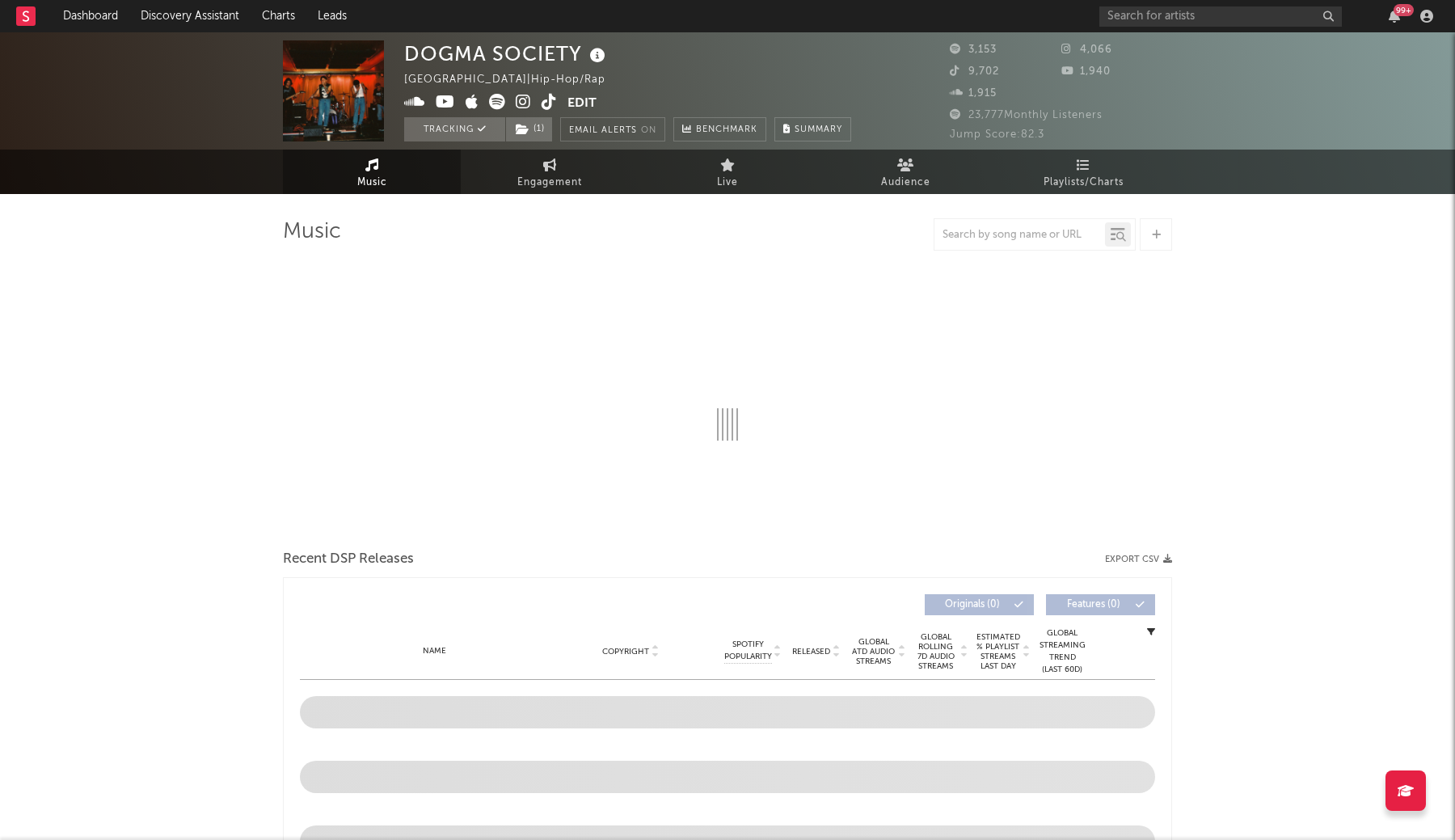
select select "6m"
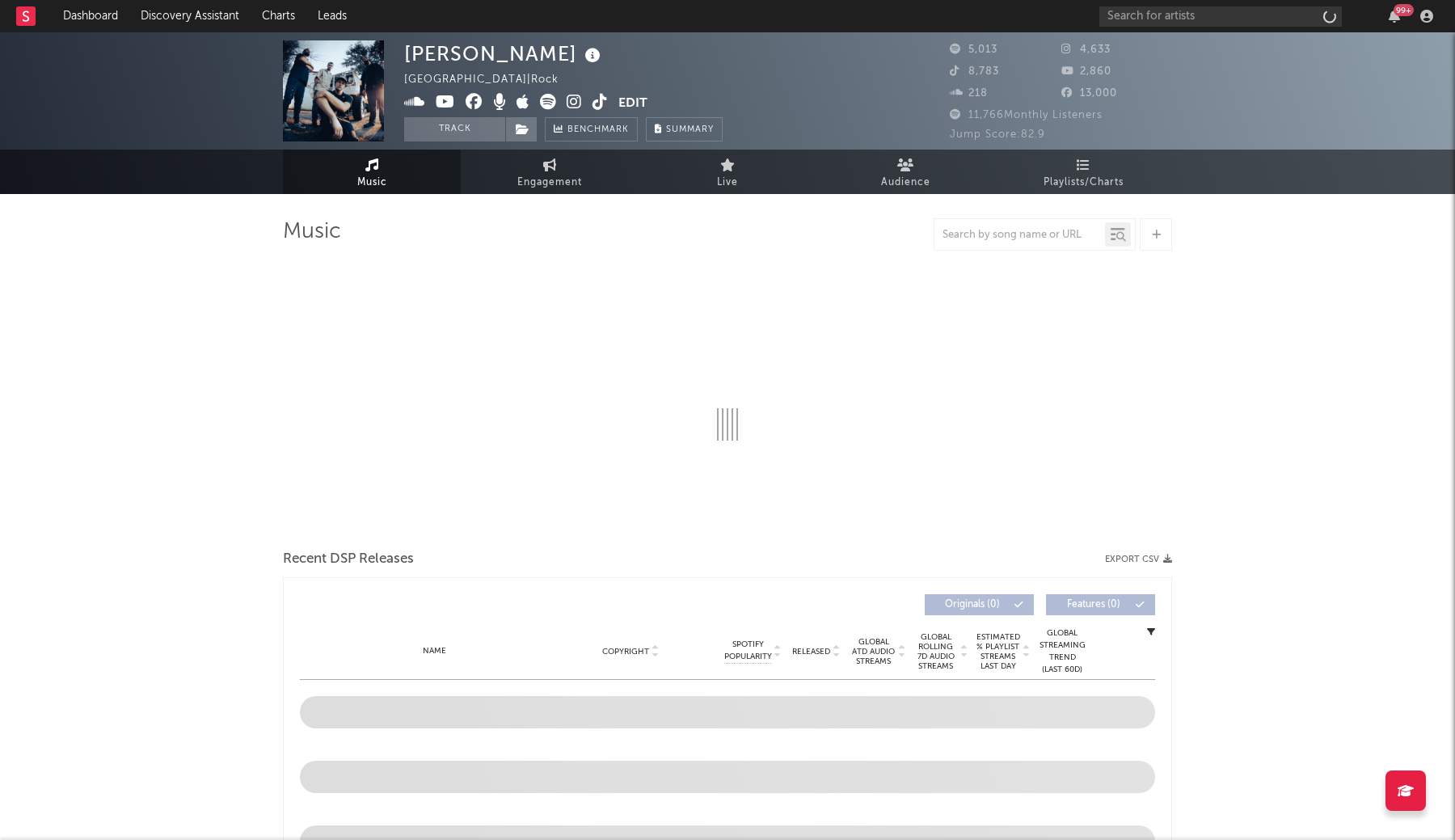
select select "1w"
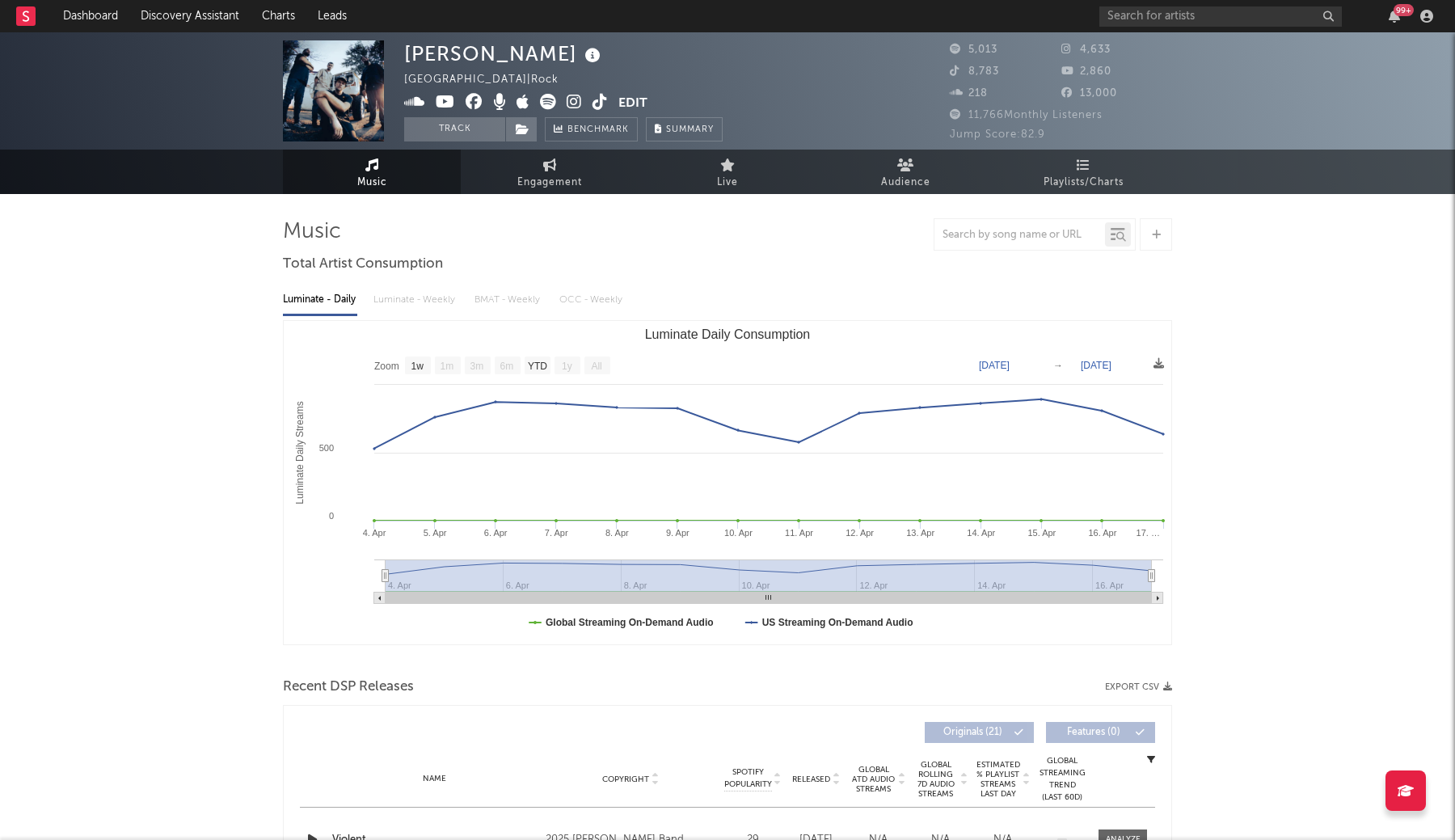
click at [571, 102] on icon at bounding box center [574, 101] width 15 height 16
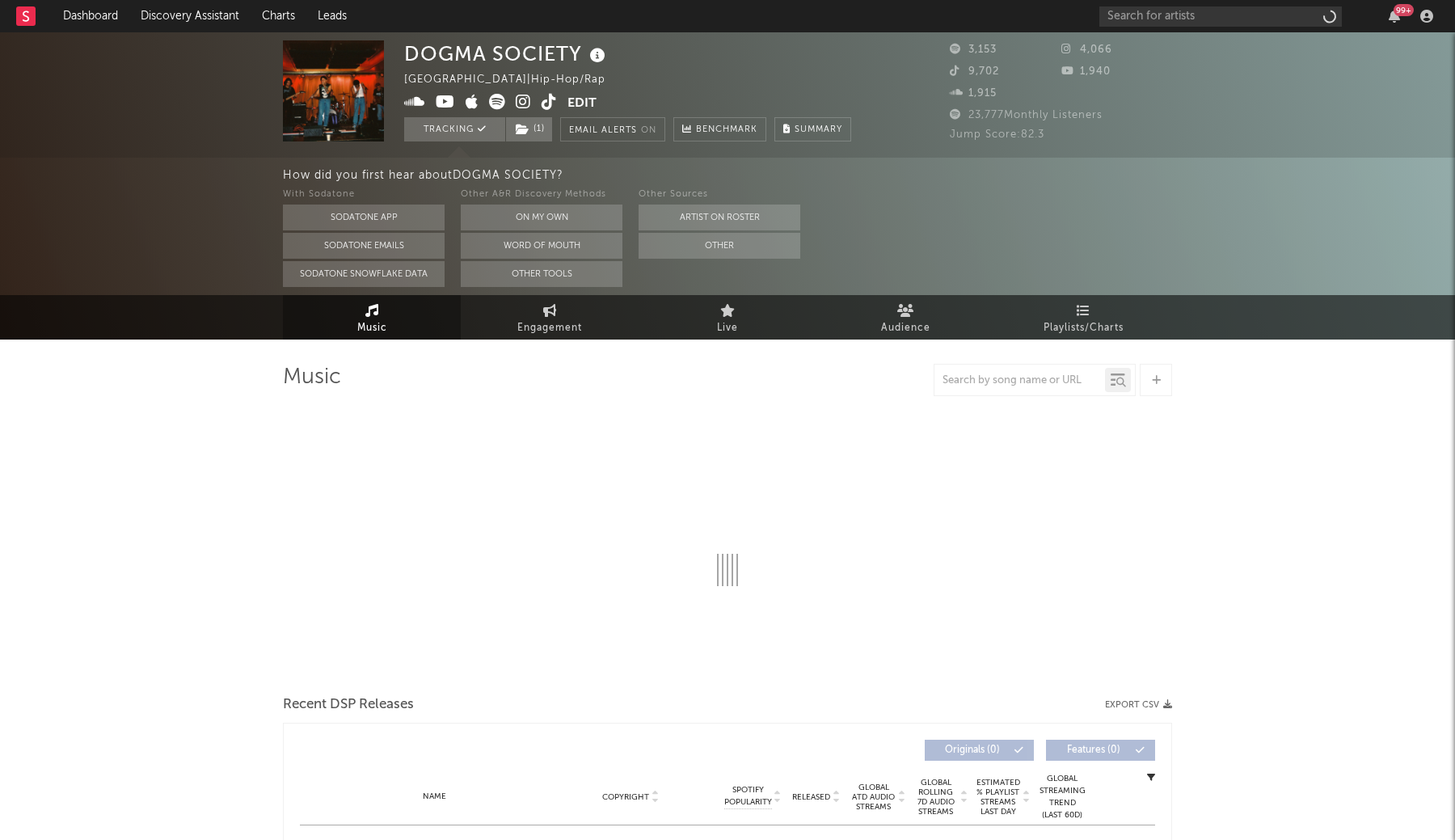
select select "6m"
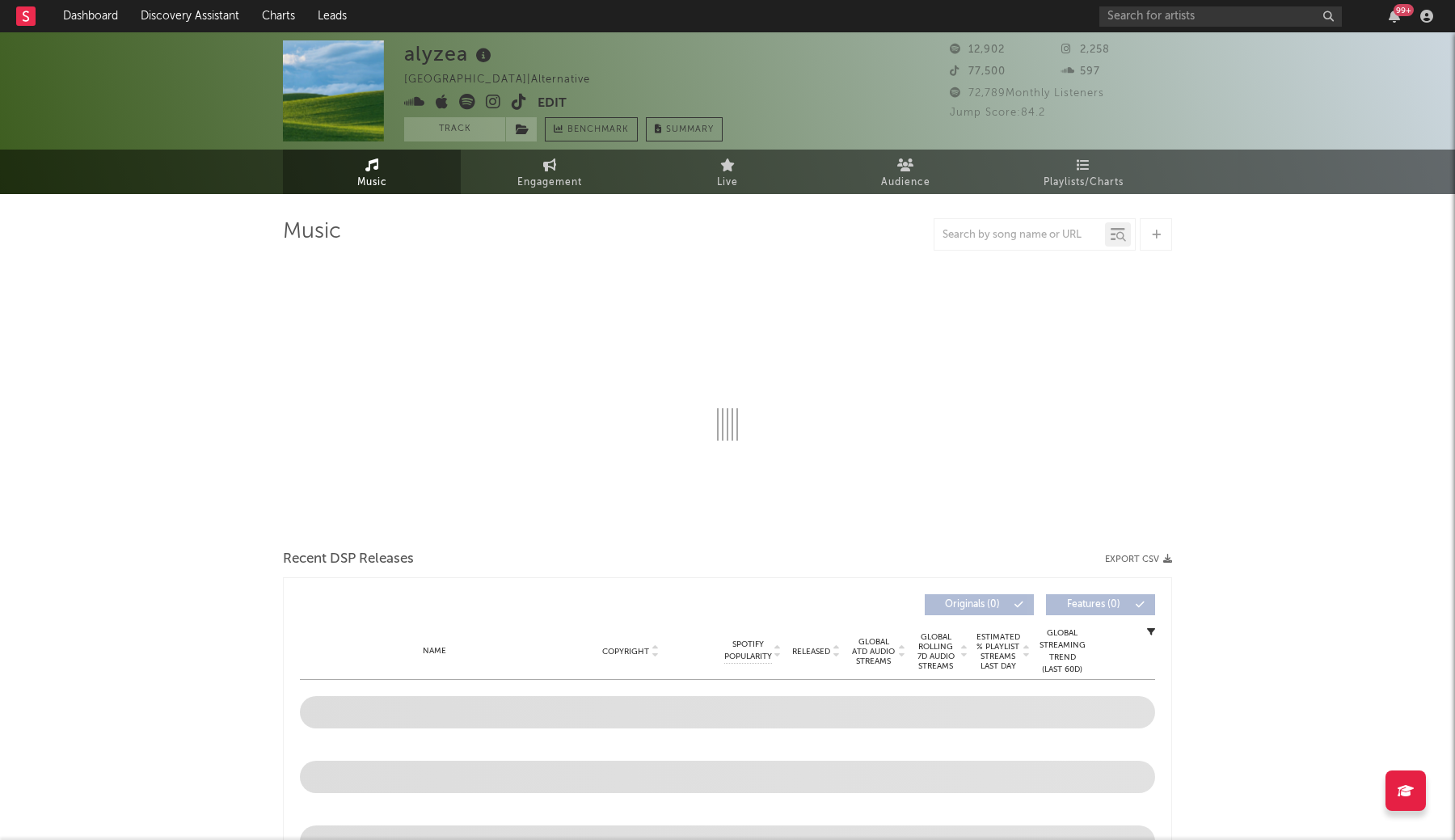
select select "6m"
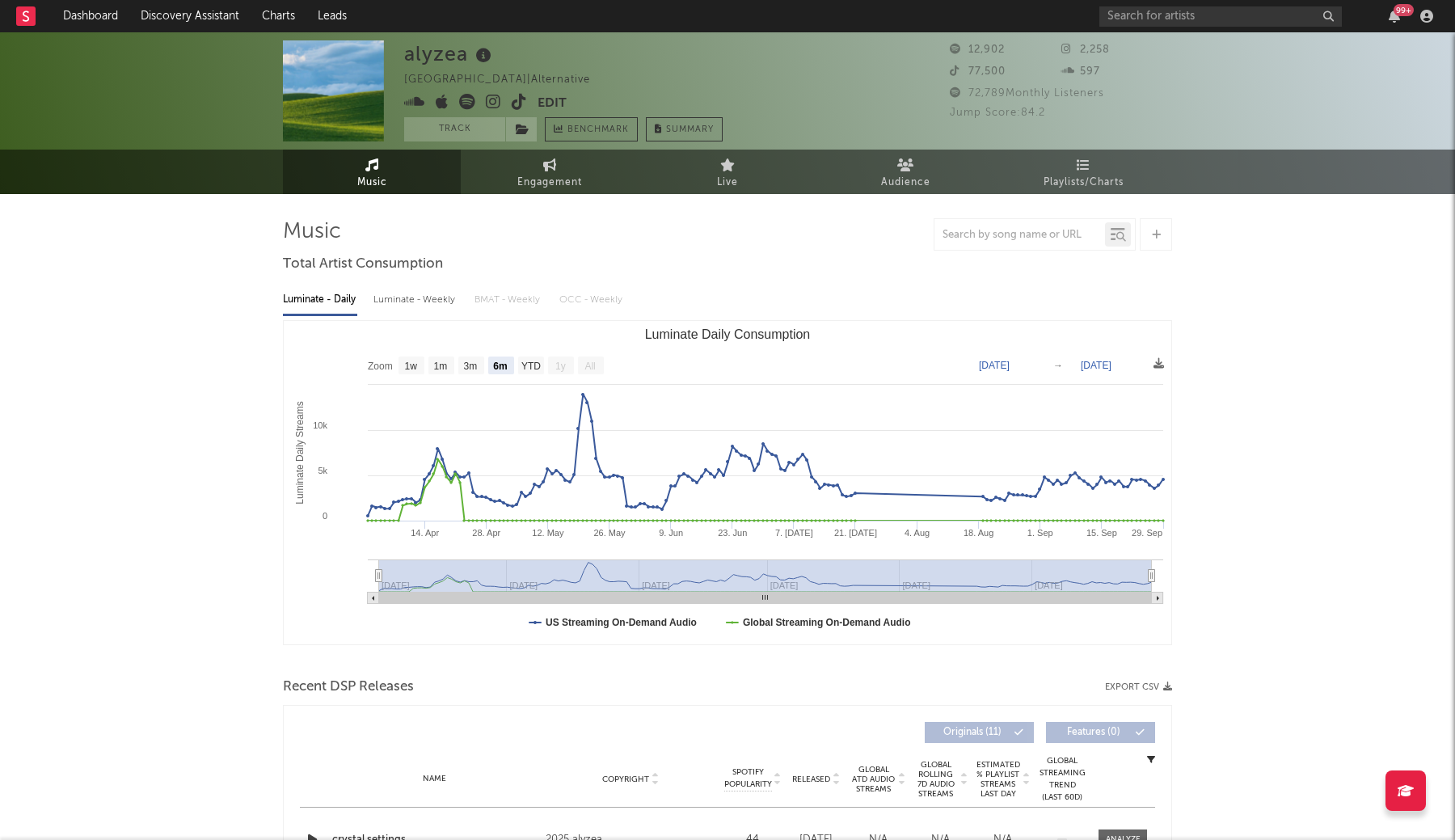
click at [496, 103] on icon at bounding box center [494, 101] width 15 height 16
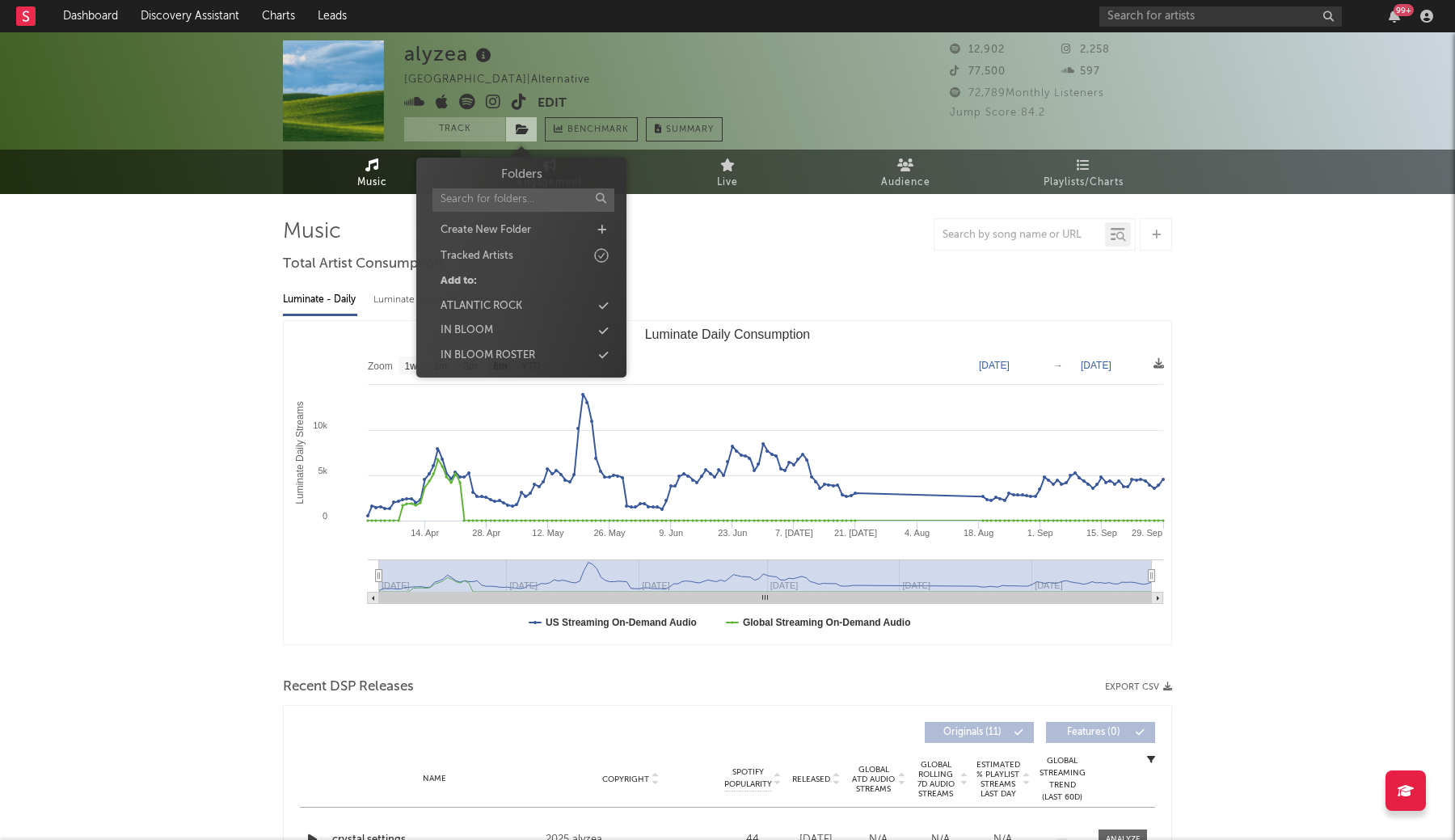
click at [519, 129] on icon at bounding box center [523, 130] width 14 height 11
click at [469, 133] on button "Track" at bounding box center [455, 130] width 101 height 24
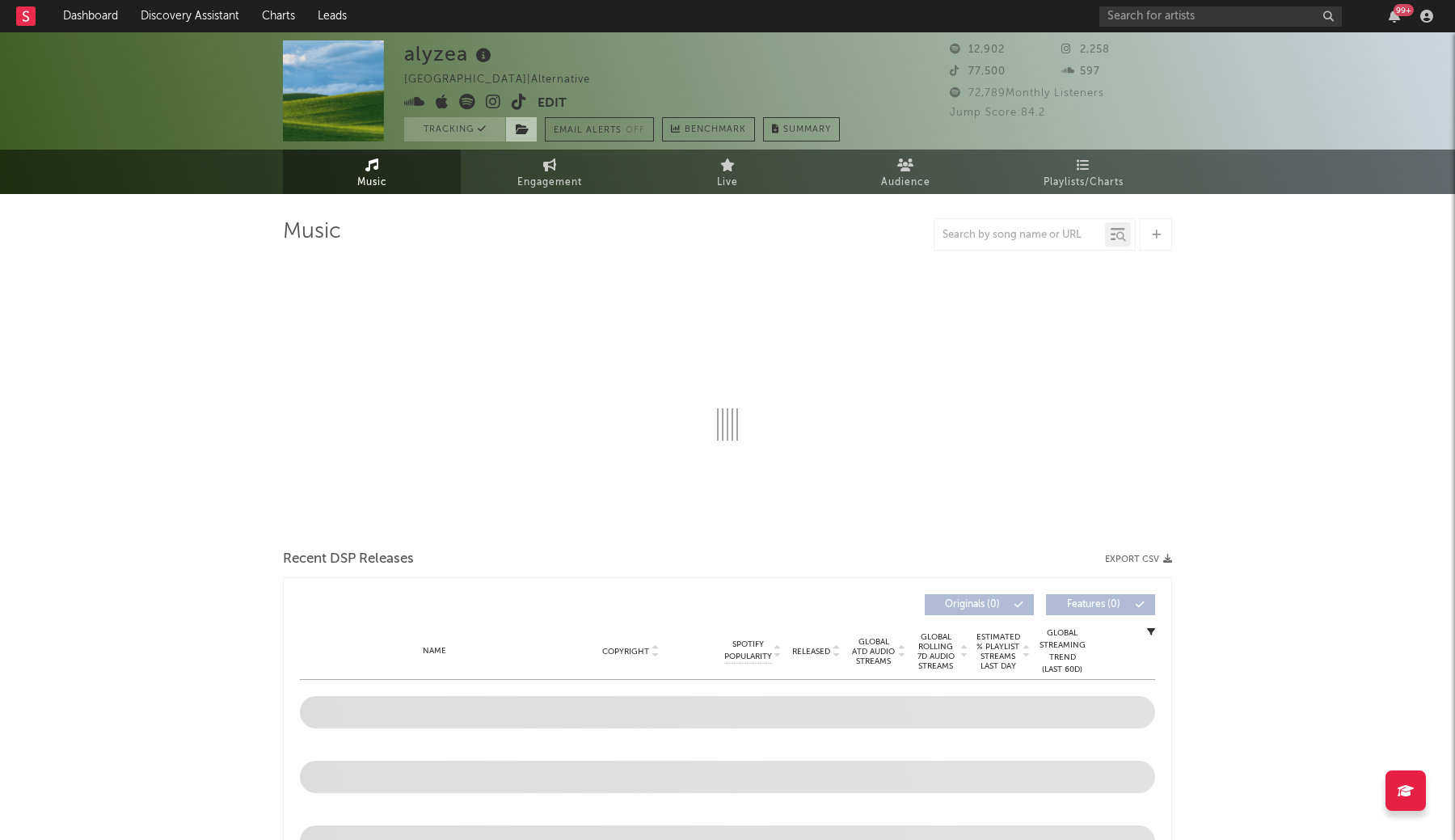
click at [522, 129] on icon at bounding box center [523, 130] width 14 height 11
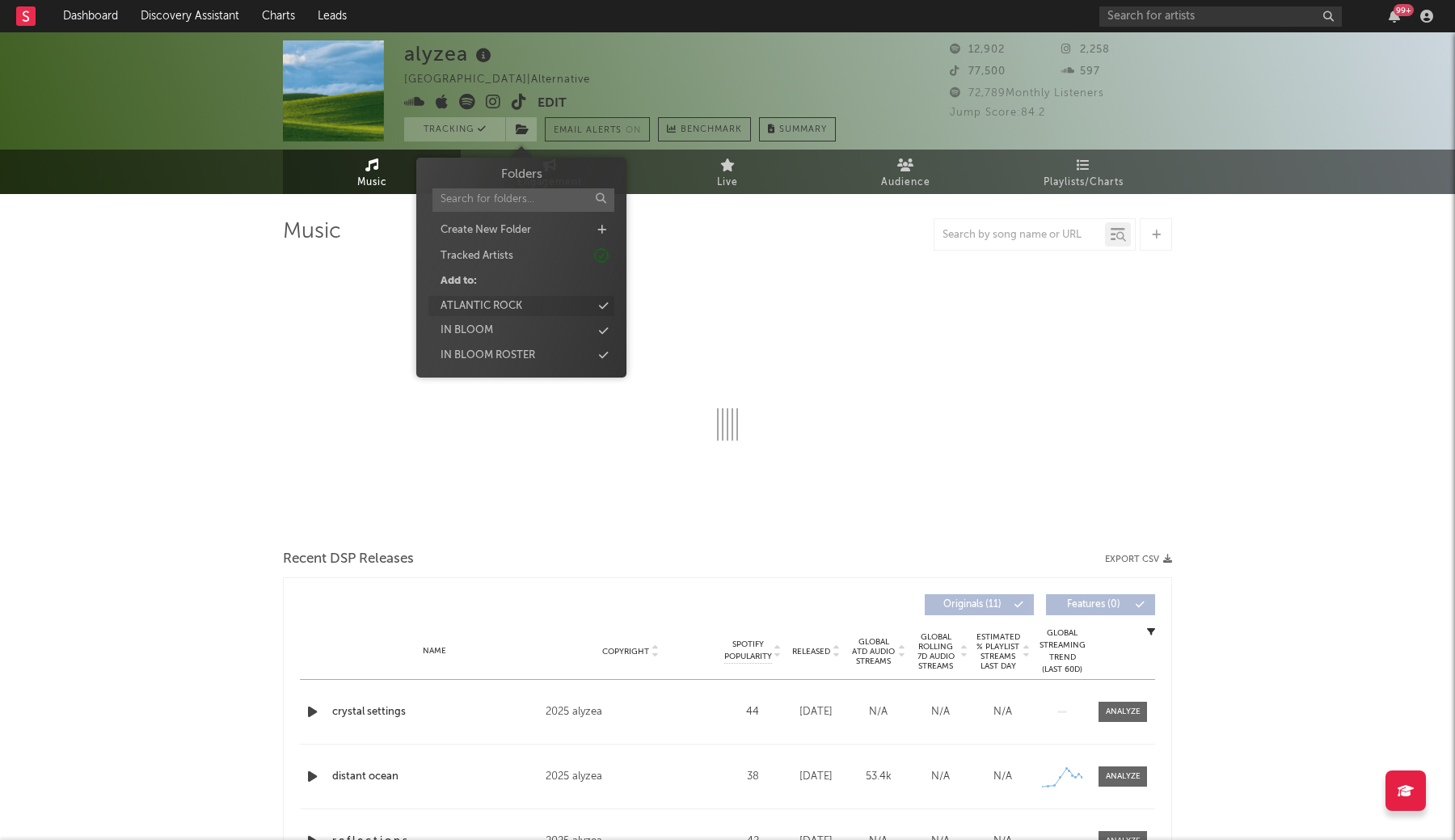
select select "6m"
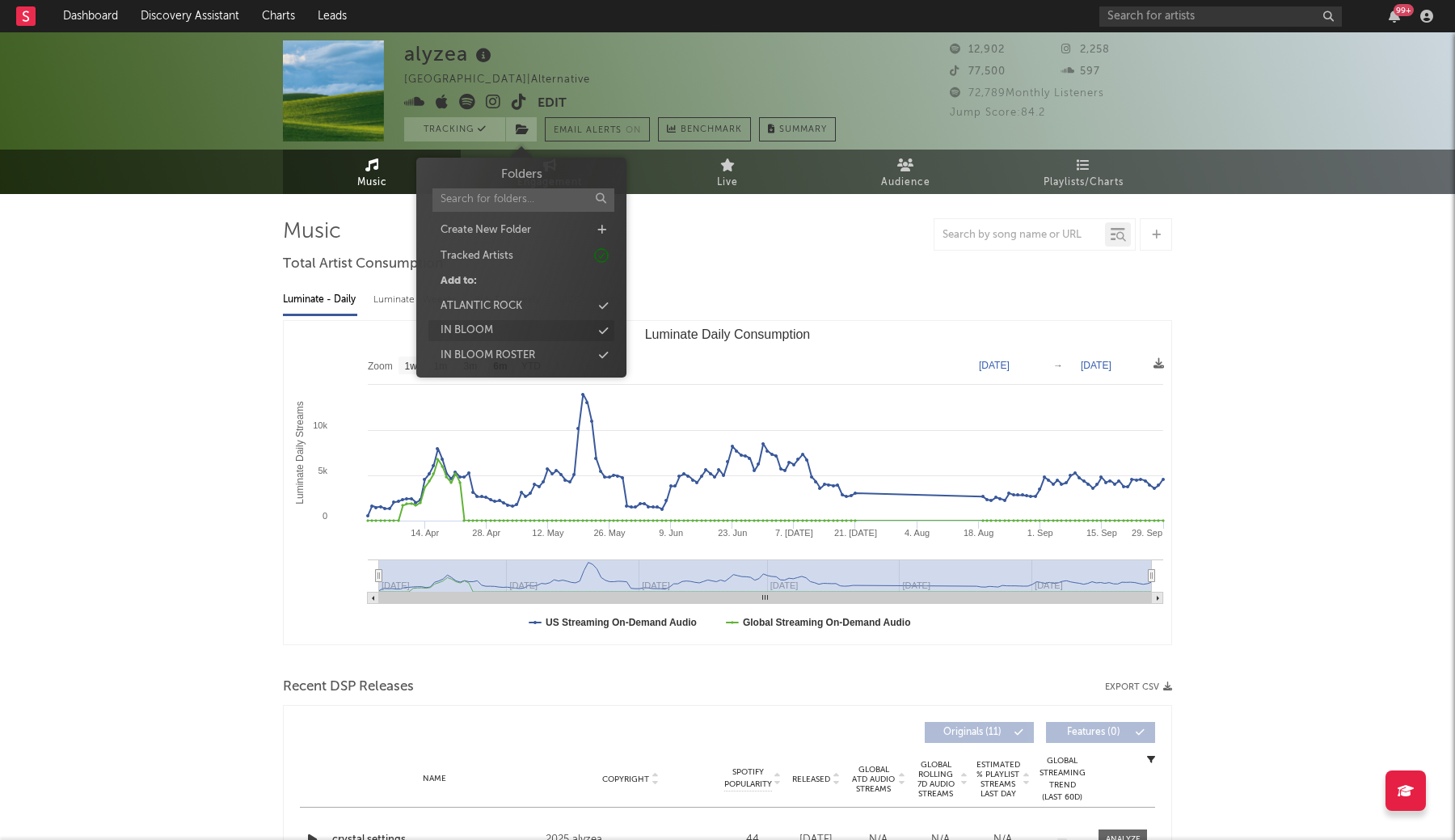
click at [492, 326] on div "IN BLOOM" at bounding box center [467, 330] width 52 height 16
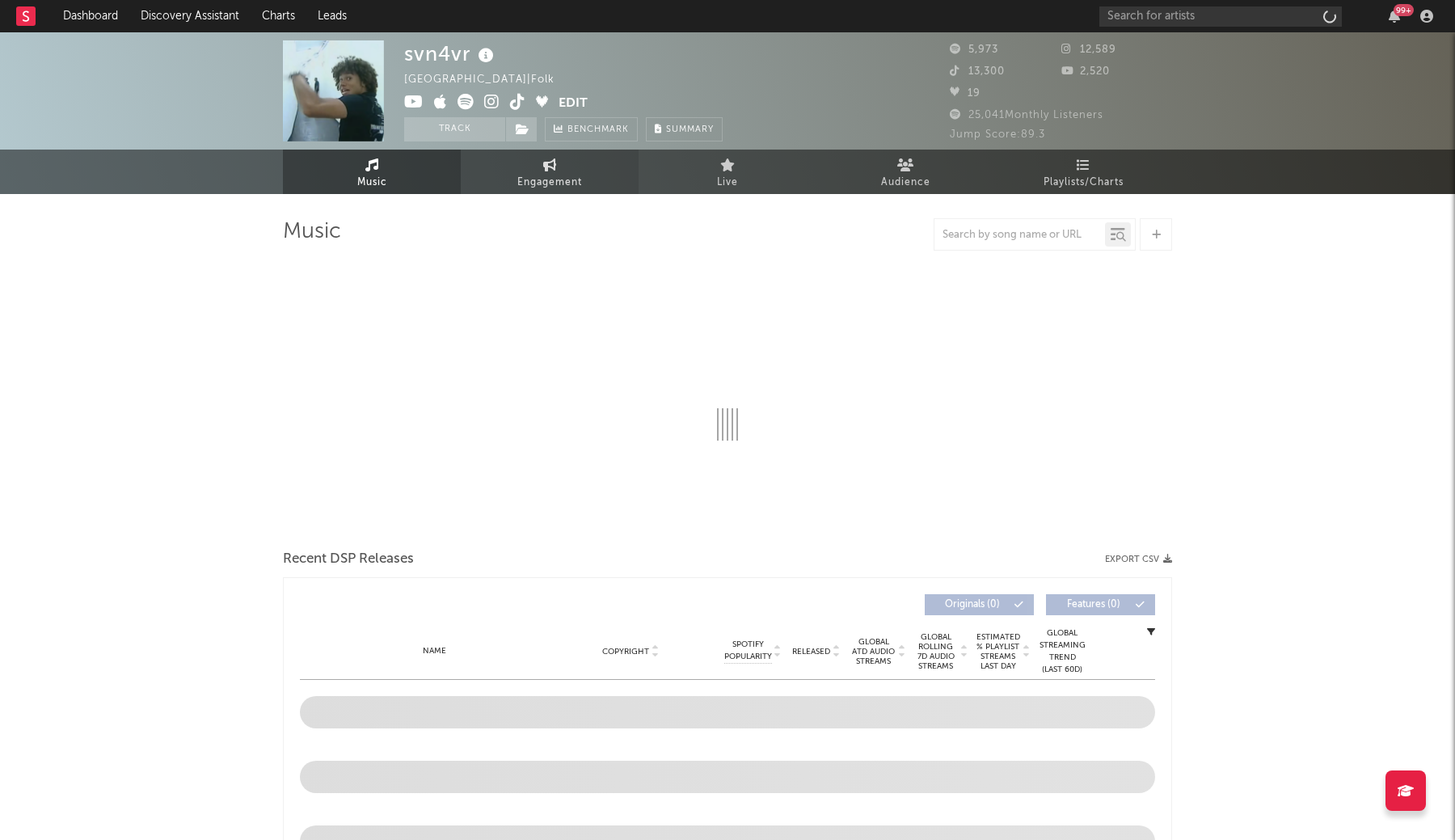
select select "1w"
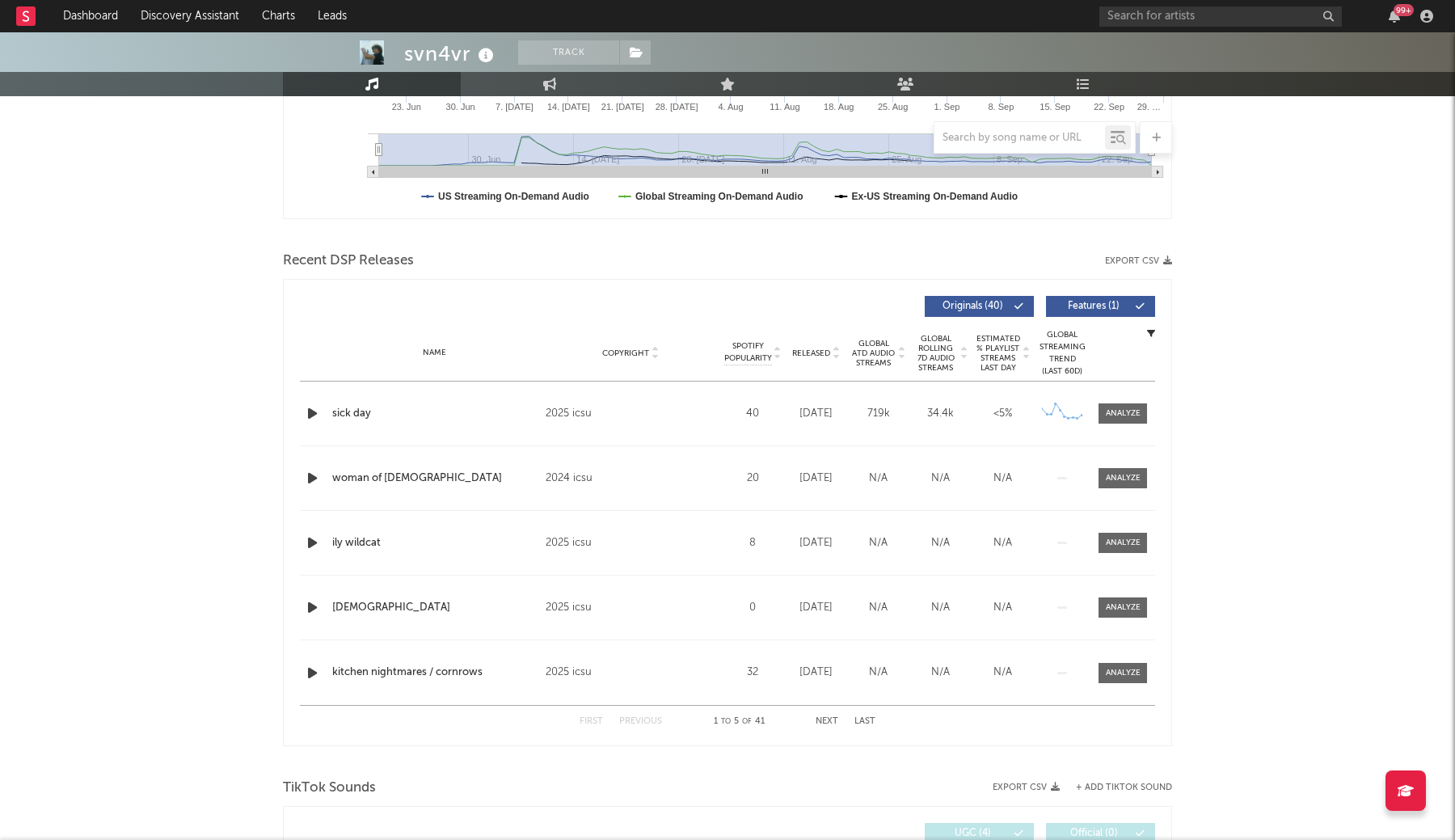
scroll to position [429, 0]
